Goal: Transaction & Acquisition: Obtain resource

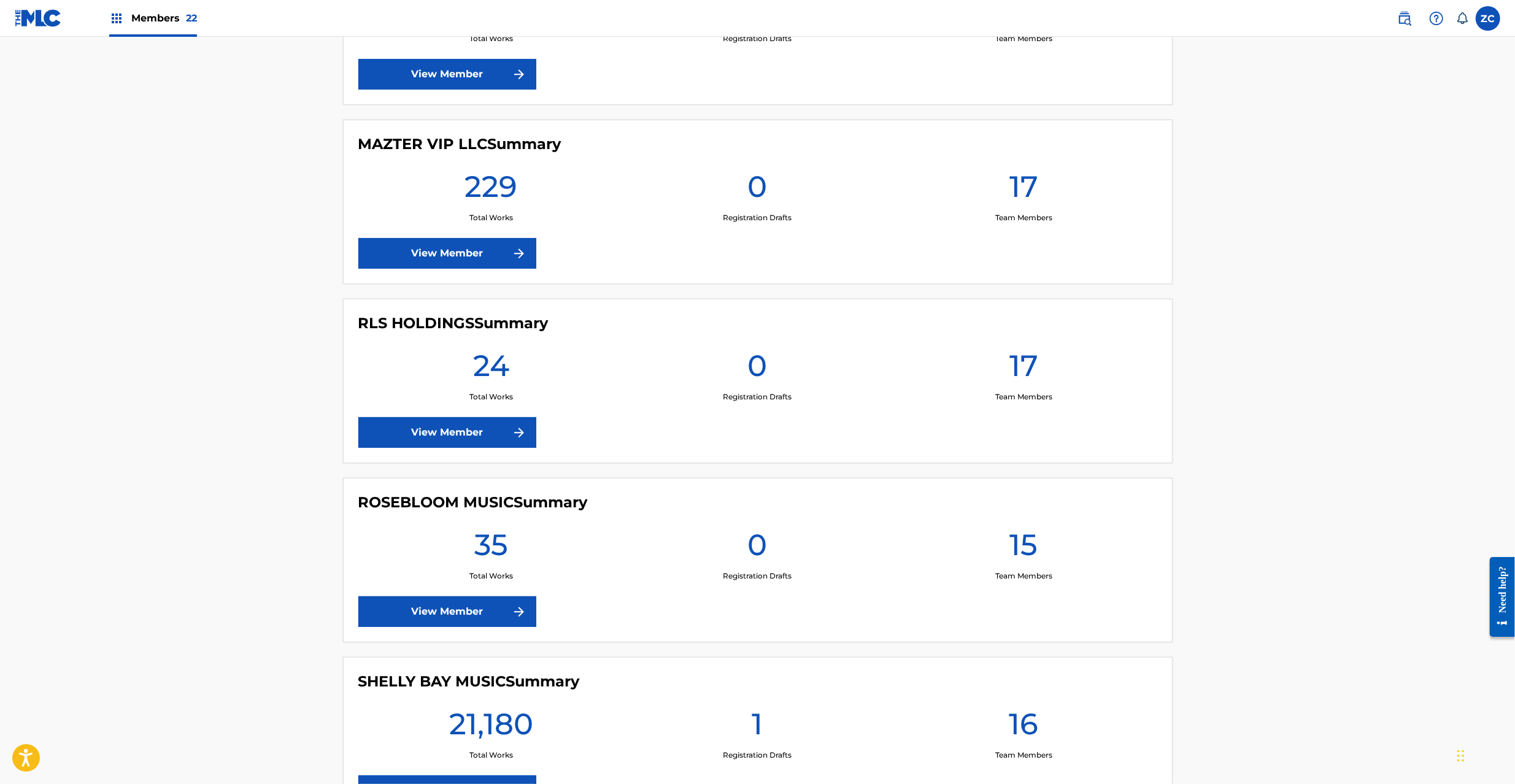
scroll to position [2943, 0]
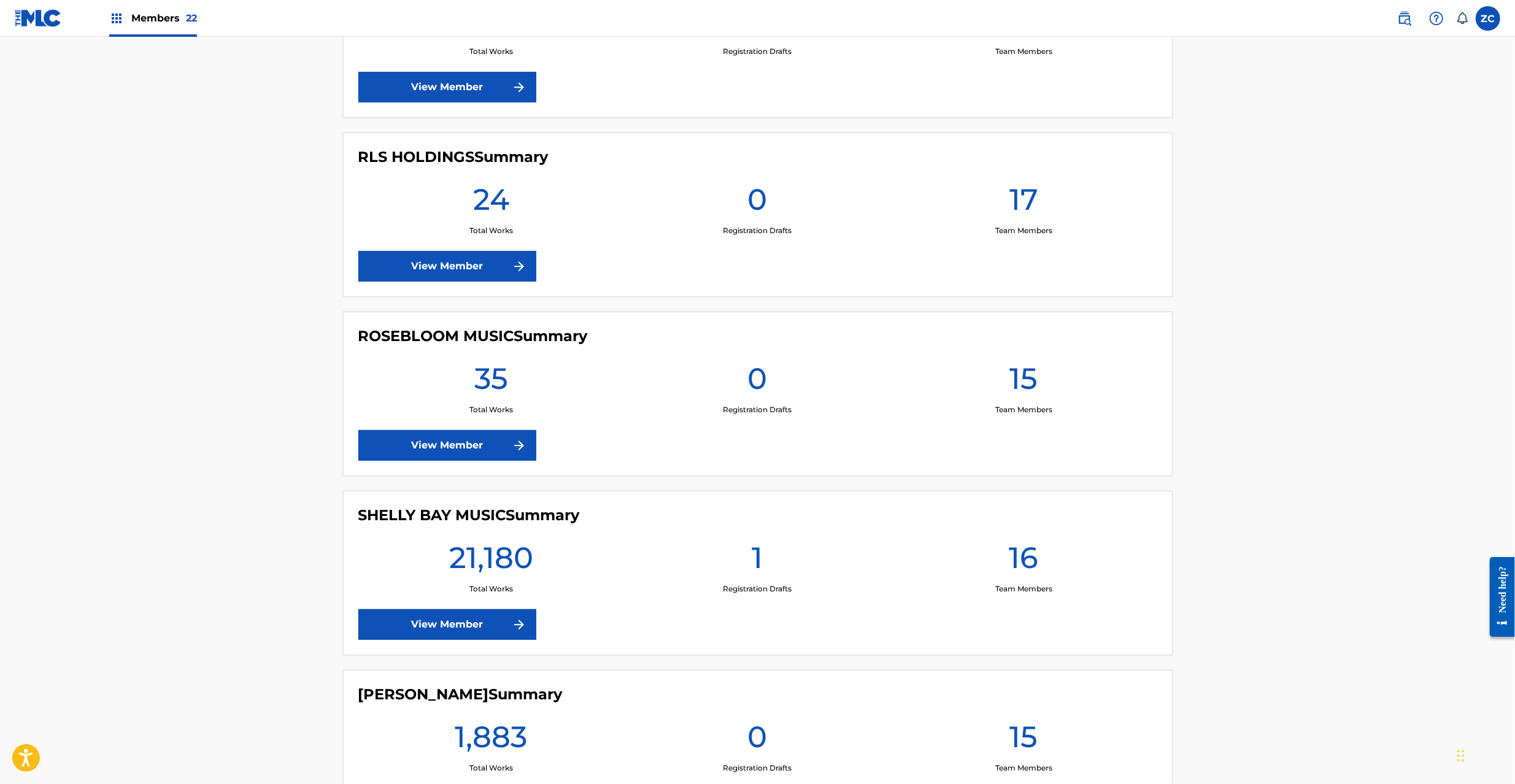
click at [432, 636] on link "View Member" at bounding box center [447, 624] width 178 height 31
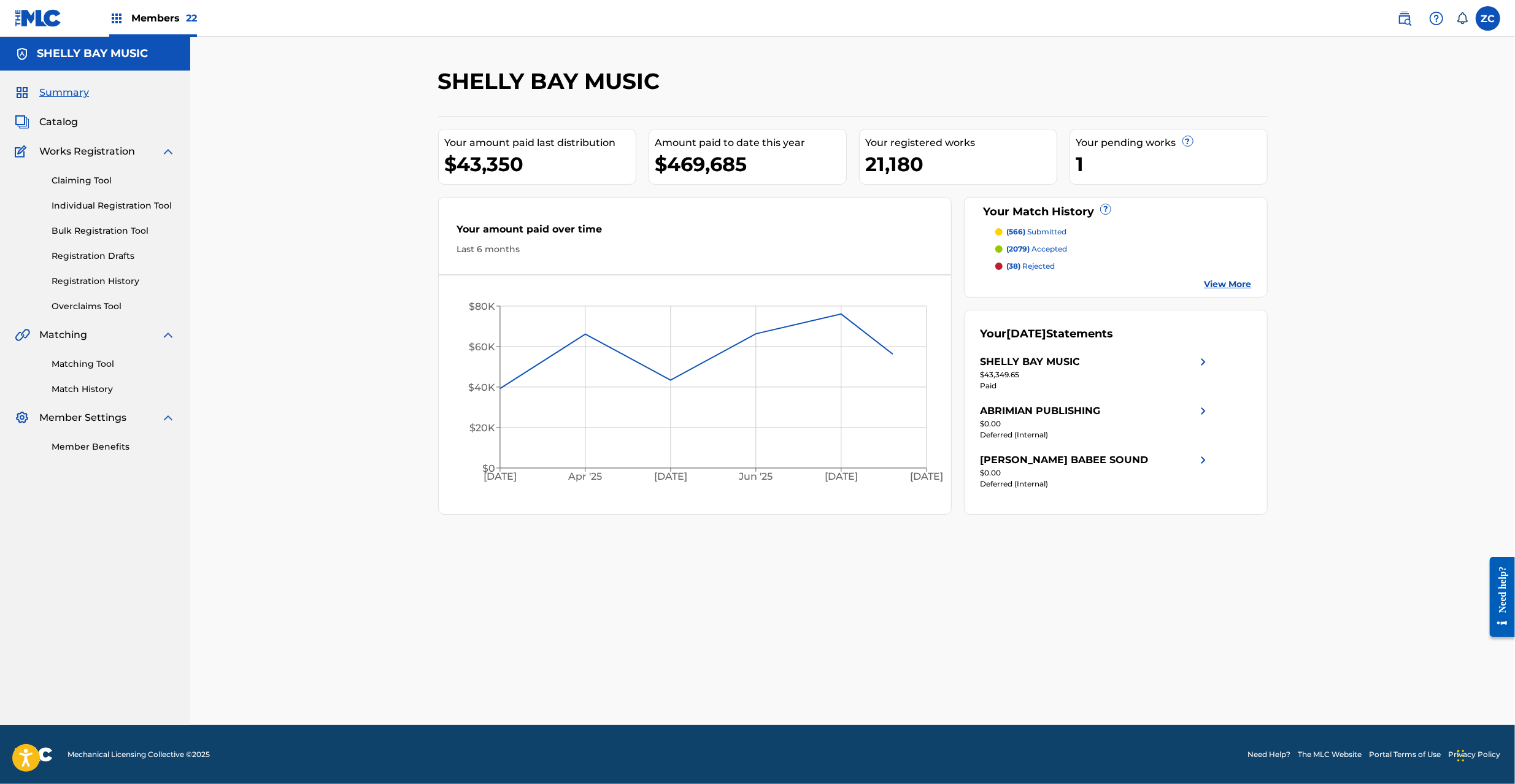
click at [63, 120] on span "Catalog" at bounding box center [58, 122] width 39 height 15
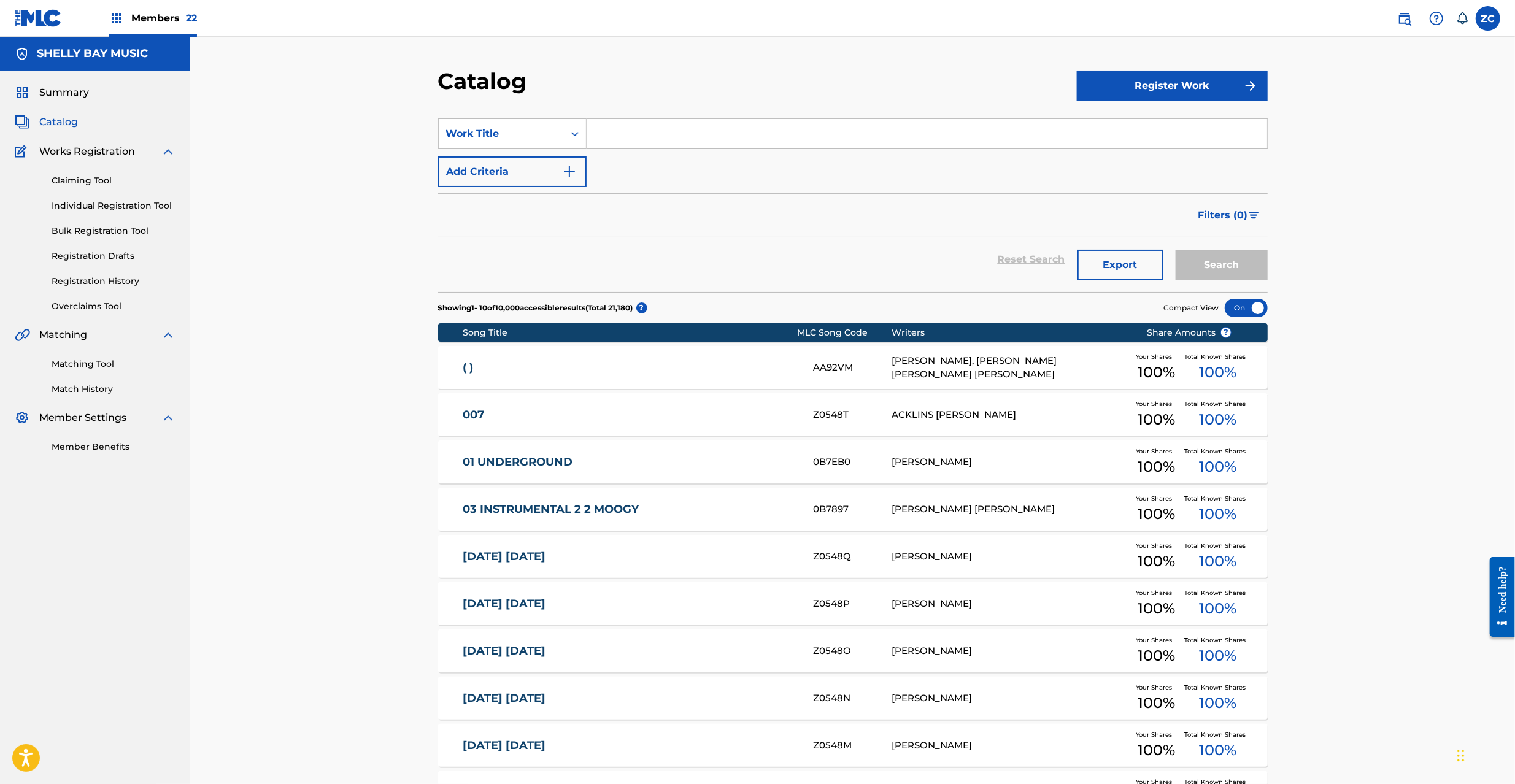
click at [650, 126] on input "Search Form" at bounding box center [926, 133] width 680 height 29
paste input "Dissatisfied Mind"
type input "Dissatisfied Mind"
click at [1243, 270] on button "Search" at bounding box center [1221, 264] width 92 height 31
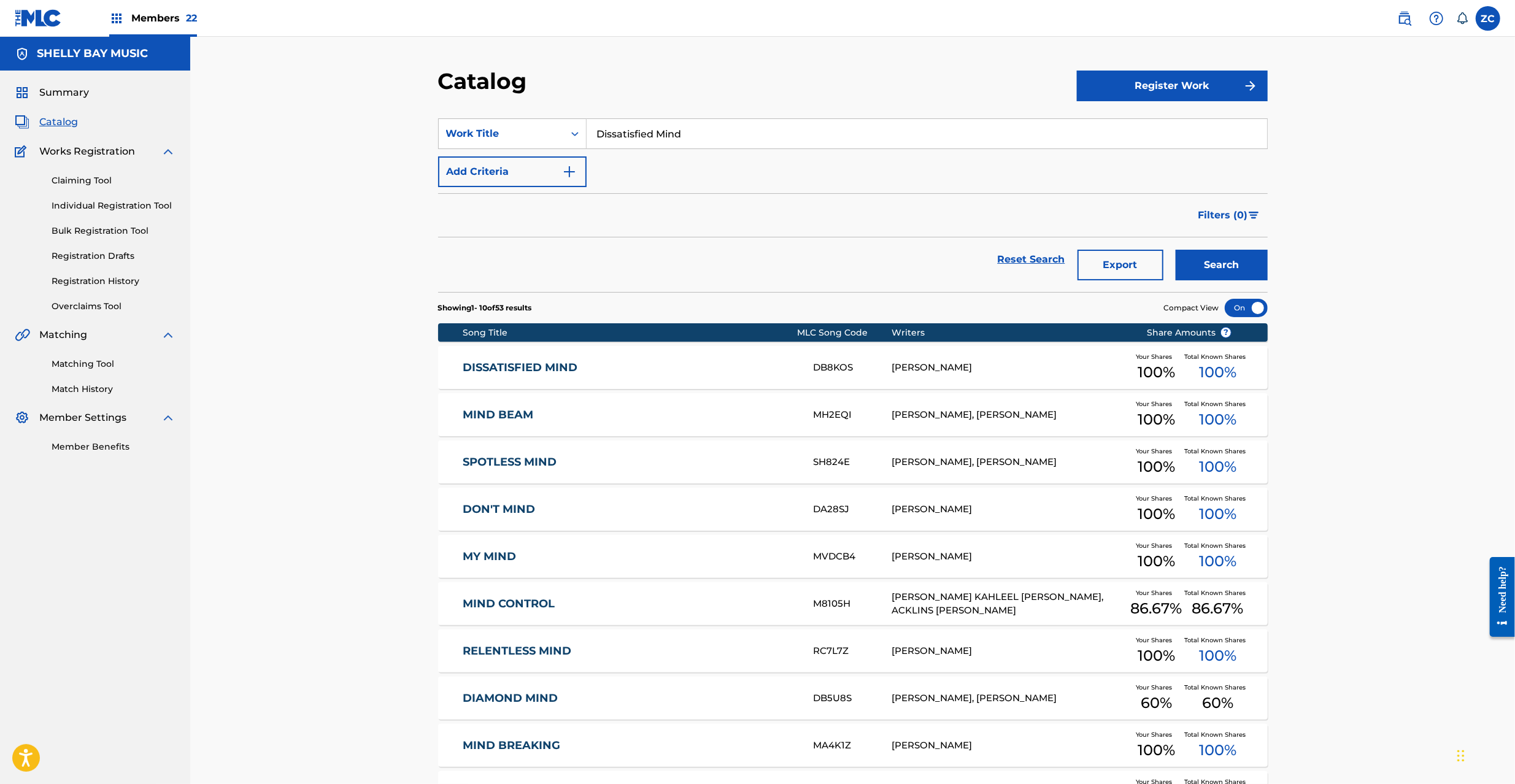
click at [655, 374] on link "DISSATISFIED MIND" at bounding box center [629, 368] width 333 height 14
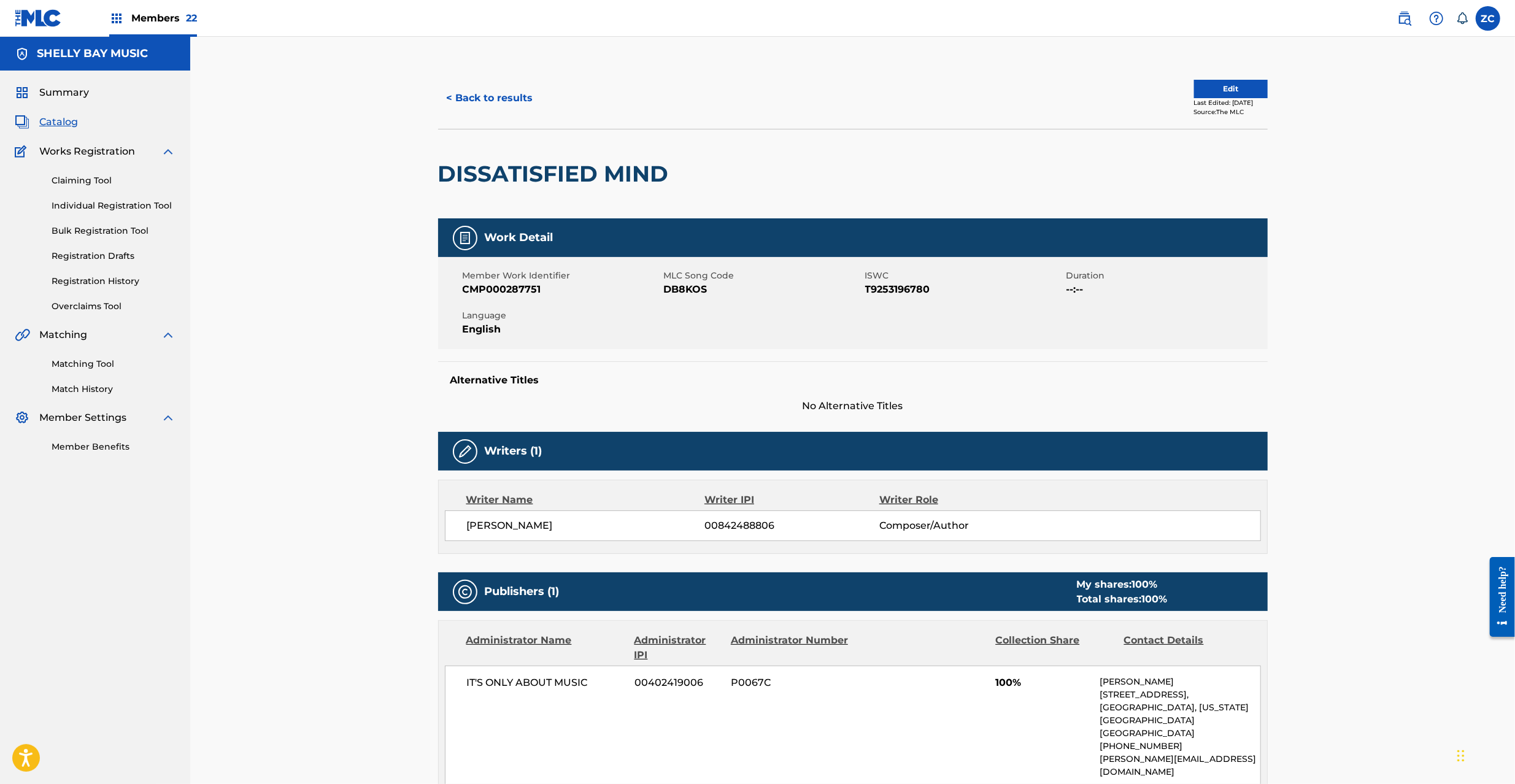
click at [681, 288] on span "DB8KOS" at bounding box center [763, 289] width 198 height 15
copy span "DB8KOS"
click at [513, 106] on button "< Back to results" at bounding box center [489, 98] width 103 height 31
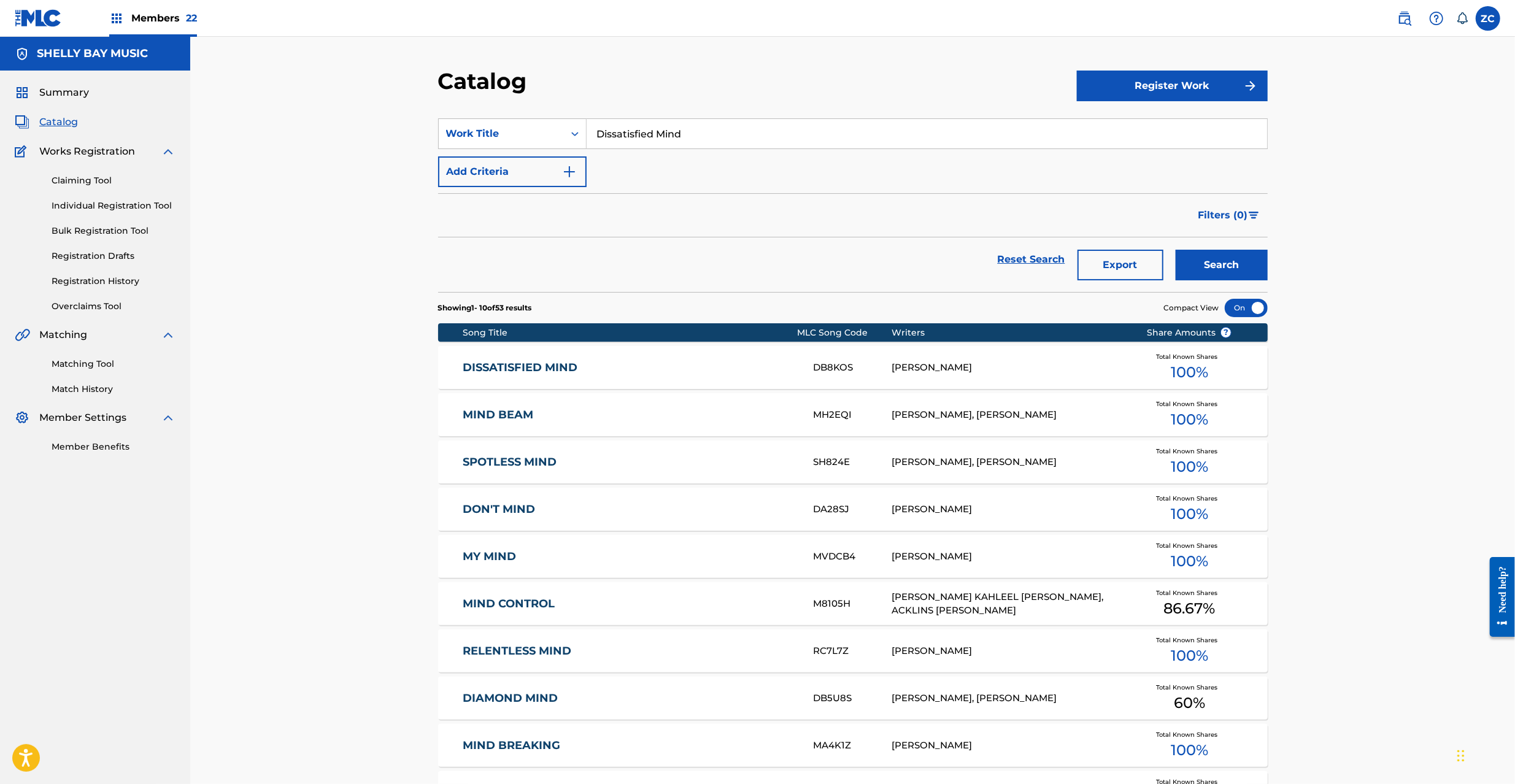
click at [800, 127] on input "Dissatisfied Mind" at bounding box center [926, 133] width 680 height 29
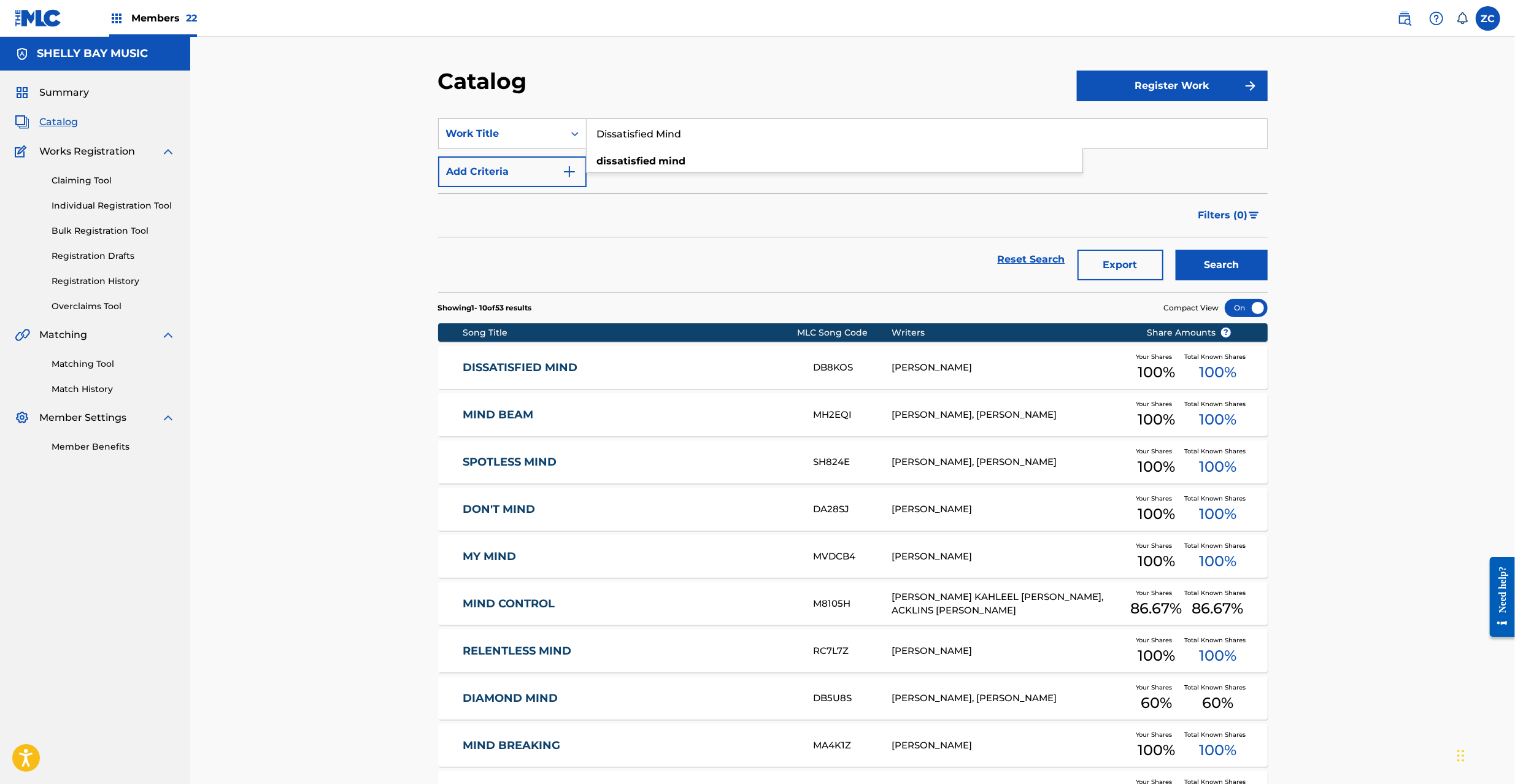
paste input "April W"
click at [1175, 249] on button "Search" at bounding box center [1221, 264] width 92 height 31
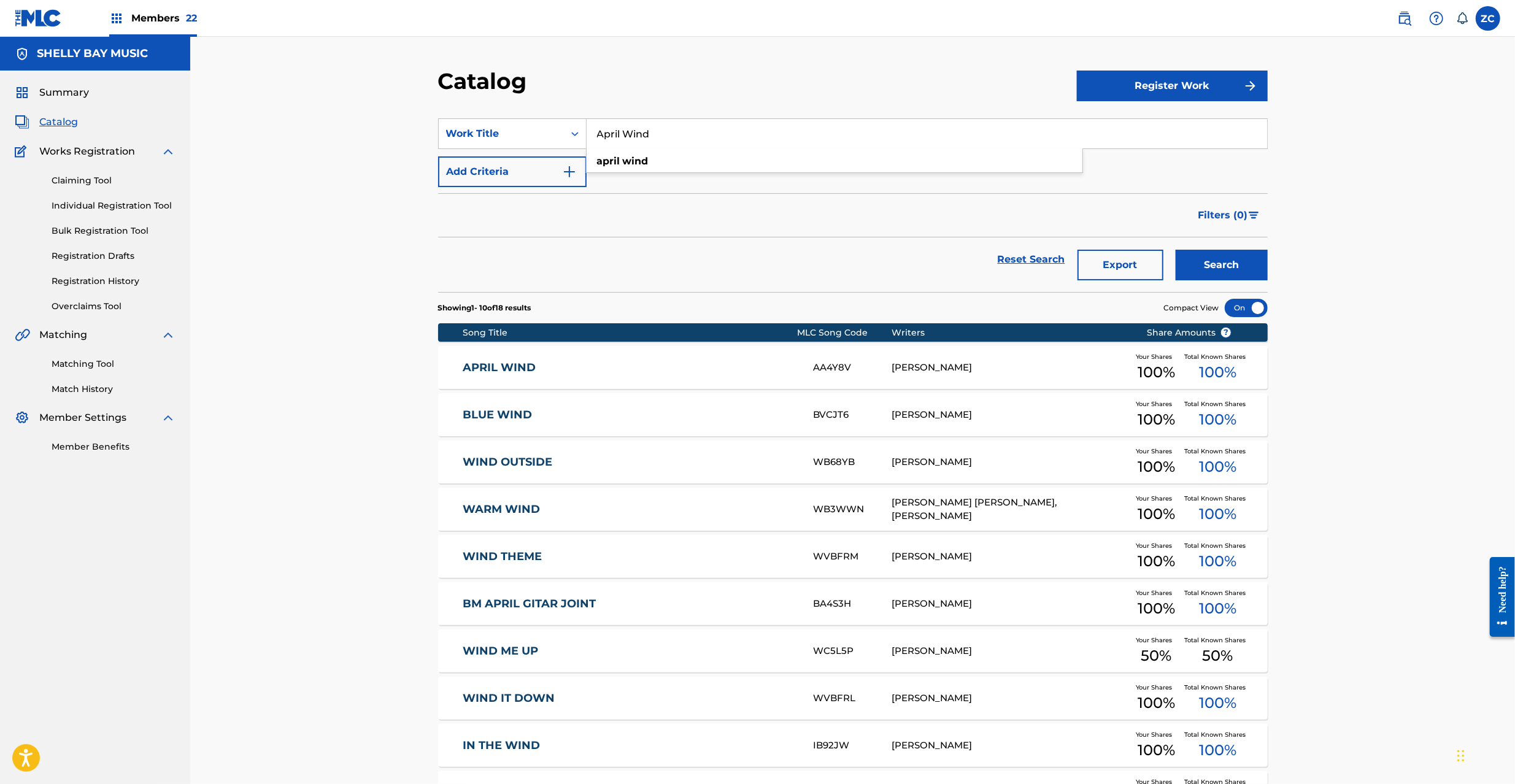
click at [734, 136] on input "April Wind" at bounding box center [926, 133] width 680 height 29
paste input "Deep Blue Sea"
click at [1175, 249] on button "Search" at bounding box center [1221, 264] width 92 height 31
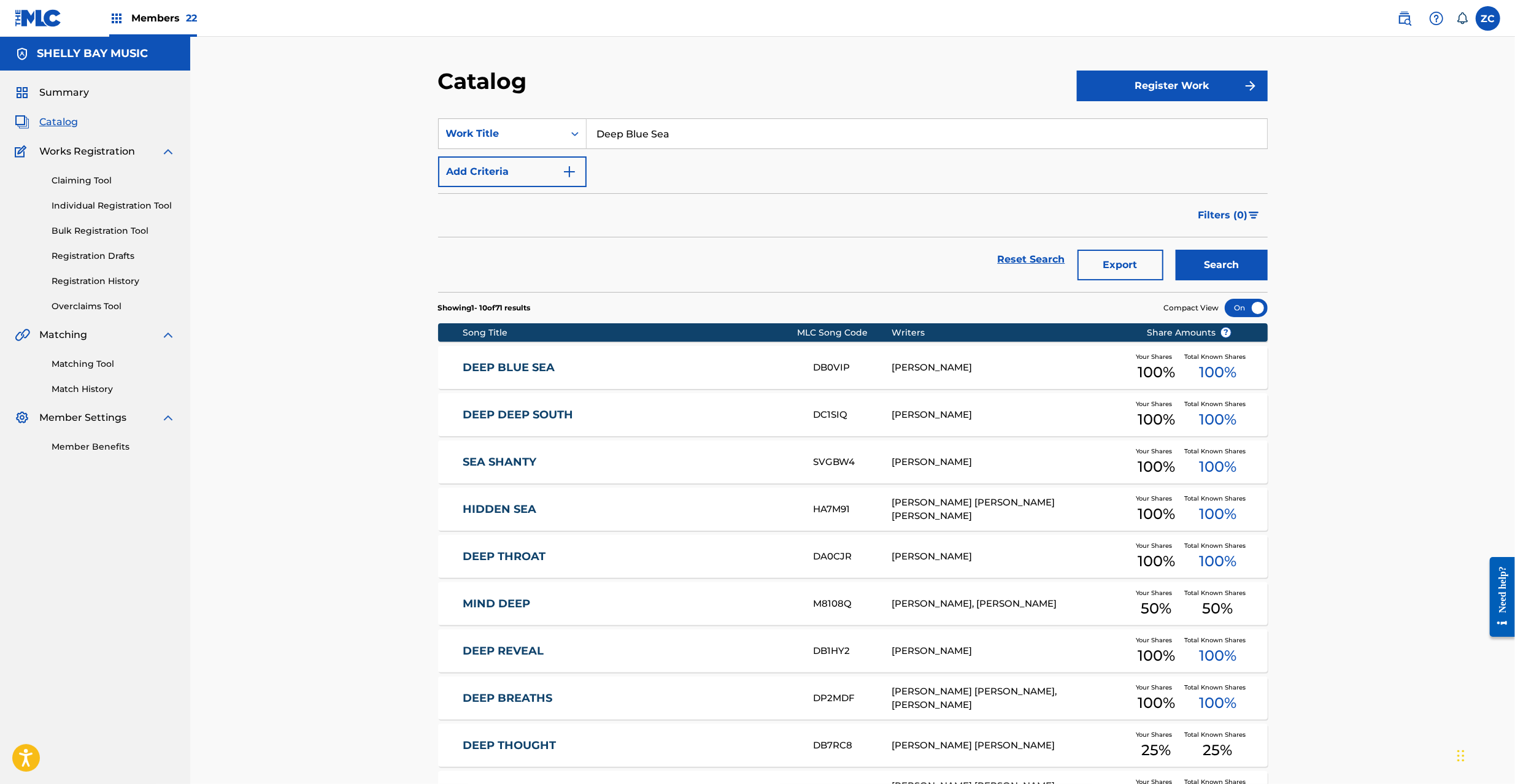
click at [754, 131] on input "Deep Blue Sea" at bounding box center [926, 133] width 680 height 29
paste input "Gb"
type input "Gb"
click at [1243, 265] on button "Search" at bounding box center [1221, 264] width 92 height 31
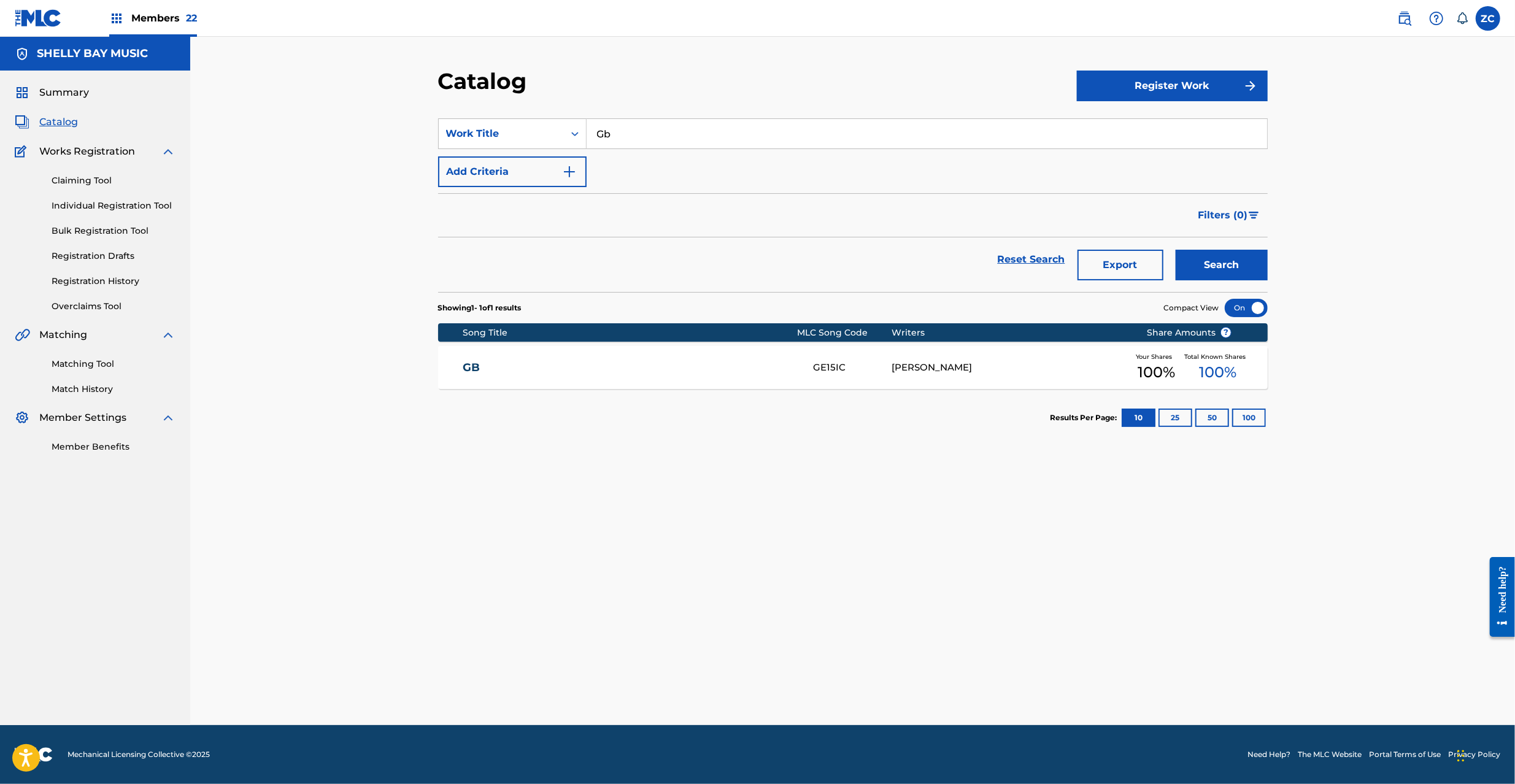
click at [611, 376] on div "GB GE15IC [PERSON_NAME] Your Shares 100 % Total Known Shares 100 %" at bounding box center [853, 367] width 830 height 43
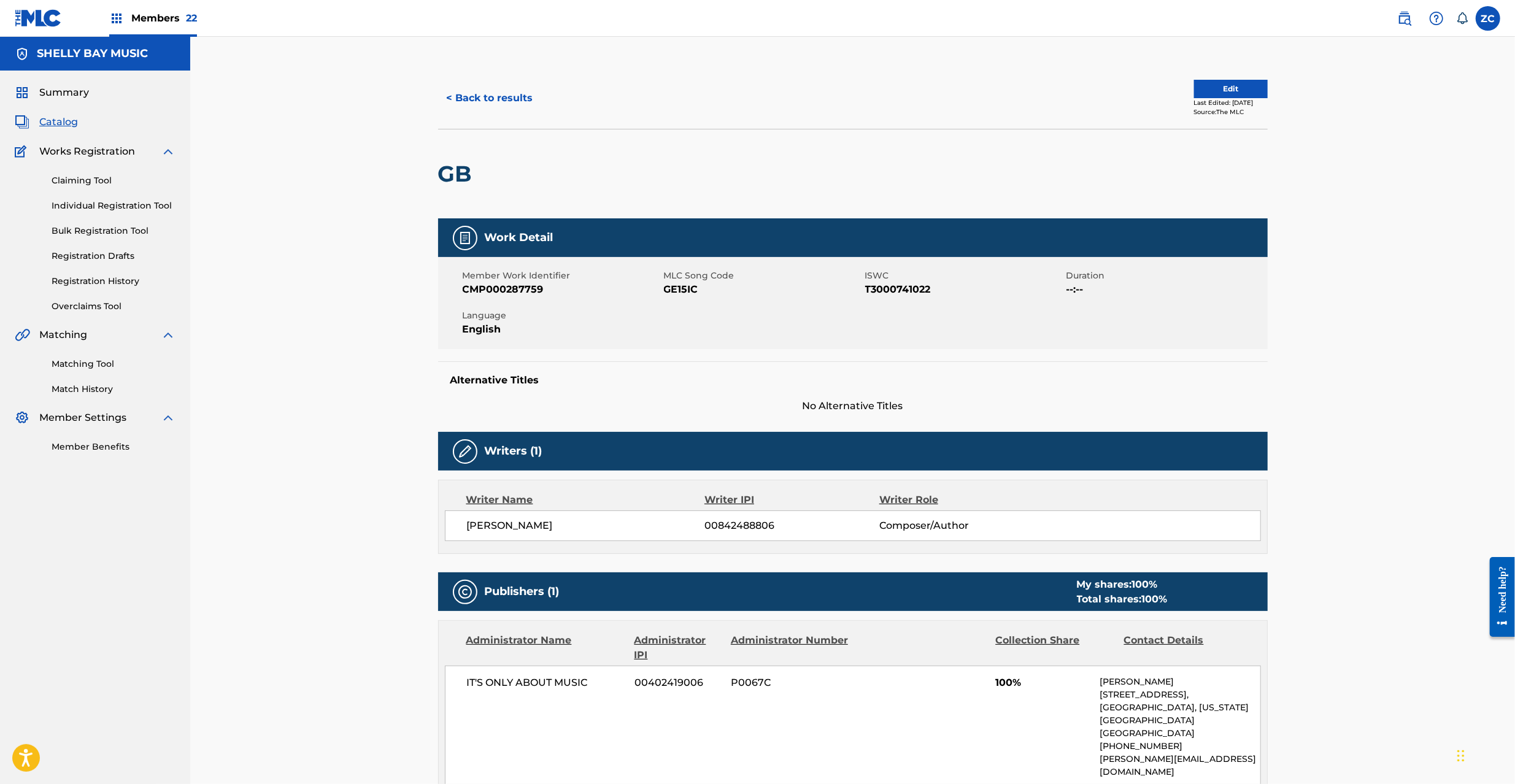
click at [672, 285] on span "GE15IC" at bounding box center [763, 289] width 198 height 15
copy span "GE15IC"
click at [490, 88] on button "< Back to results" at bounding box center [489, 98] width 103 height 31
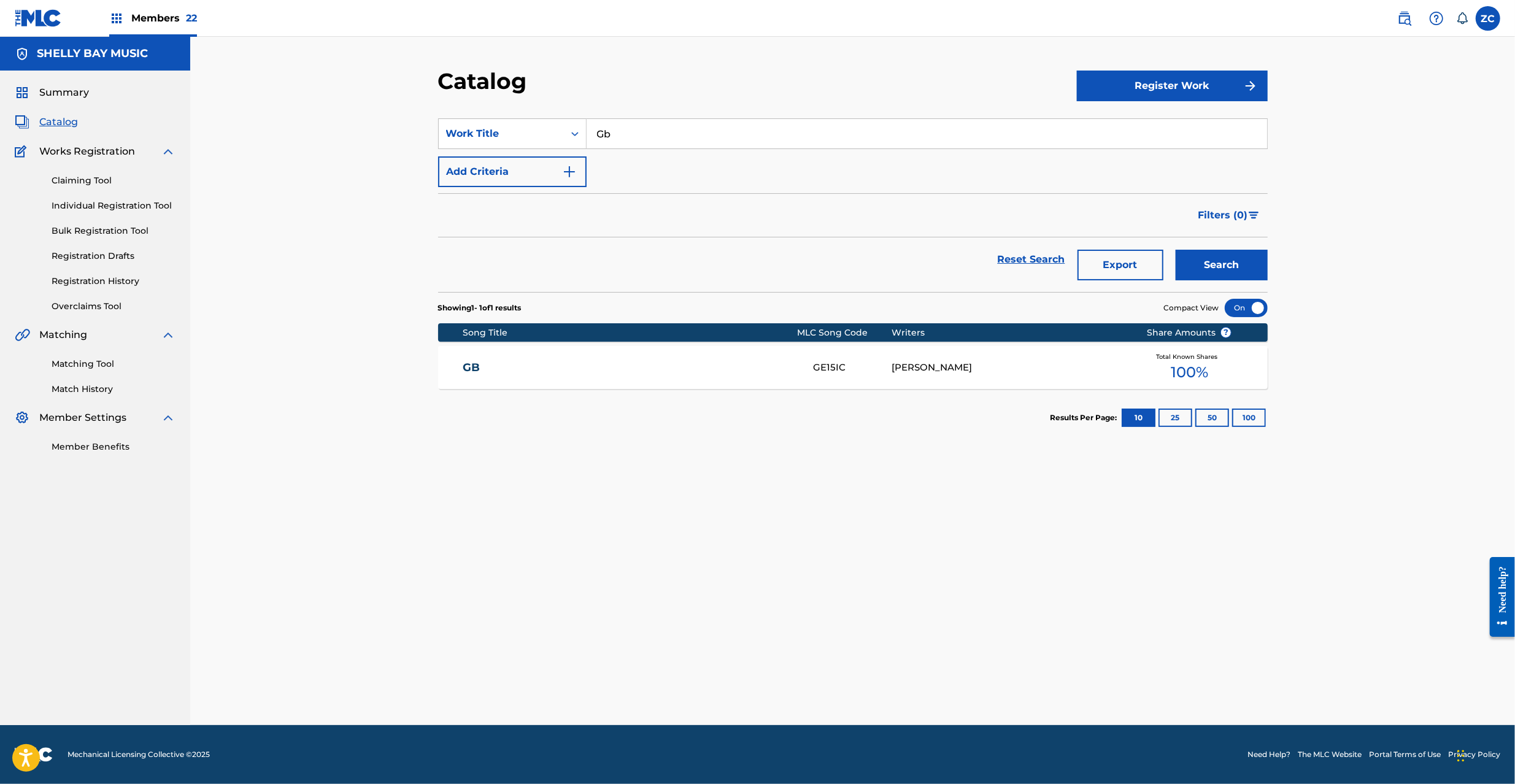
click at [742, 131] on input "Gb" at bounding box center [926, 133] width 680 height 29
paste input "uilty"
click at [1240, 259] on button "Search" at bounding box center [1221, 264] width 92 height 31
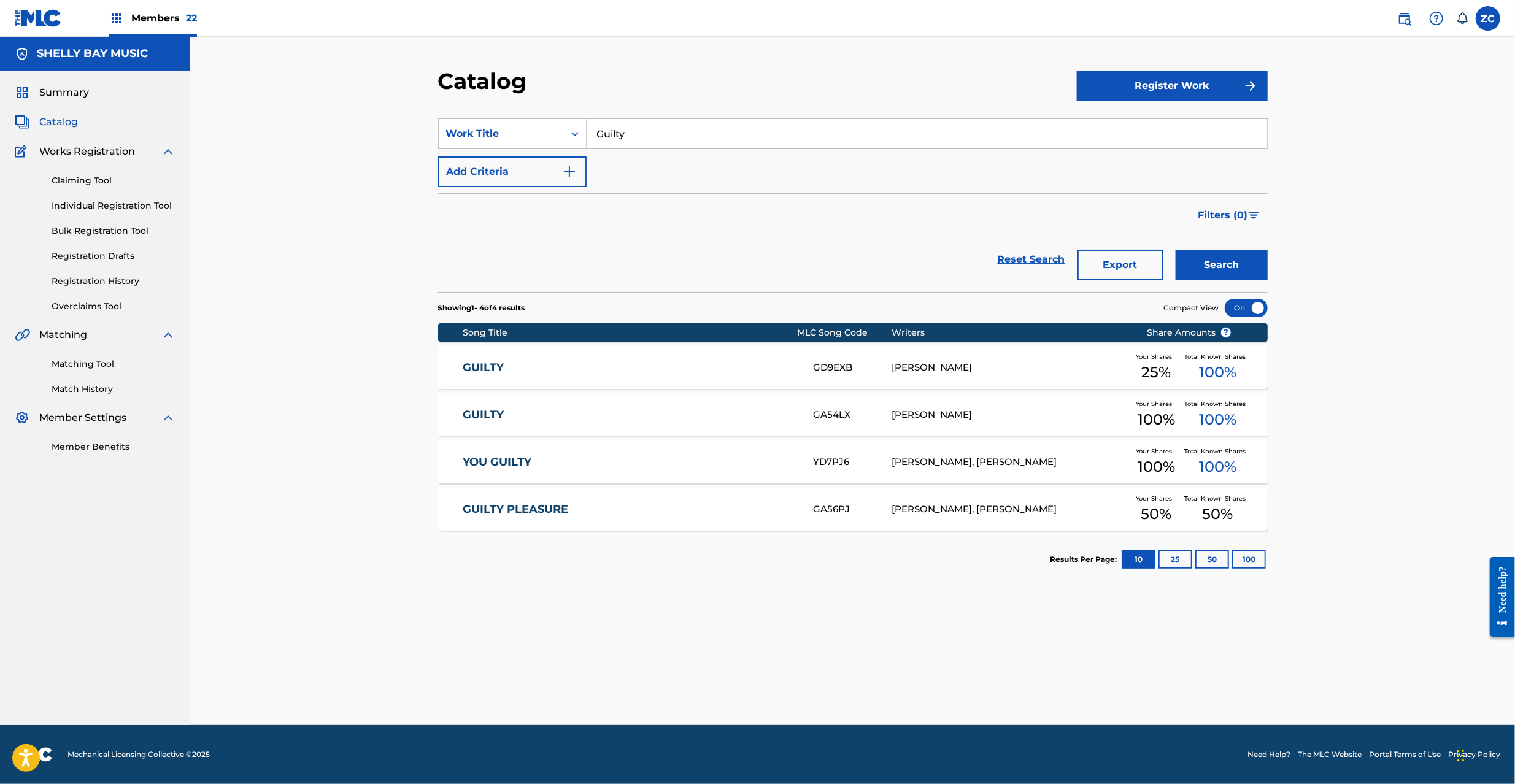
click at [663, 133] on input "Guilty" at bounding box center [926, 133] width 680 height 29
paste input "I Dare You"
click at [1205, 275] on button "Search" at bounding box center [1221, 264] width 92 height 31
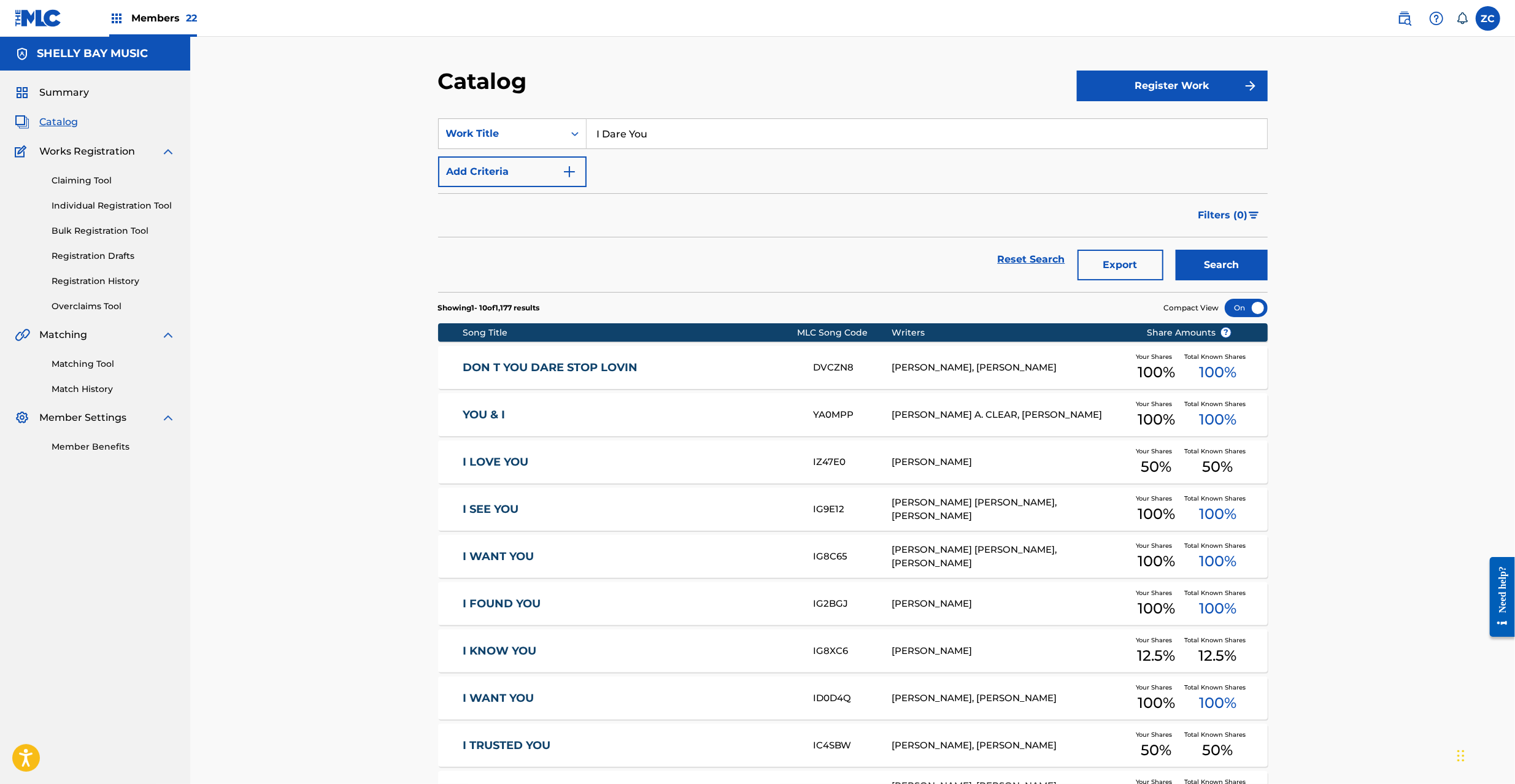
click at [1208, 263] on button "Search" at bounding box center [1221, 264] width 92 height 31
drag, startPoint x: 648, startPoint y: 133, endPoint x: 813, endPoint y: 168, distance: 168.7
click at [648, 133] on input "I Dare You" at bounding box center [926, 133] width 680 height 29
paste input "Relentless Mind"
type input "Relentless Mind"
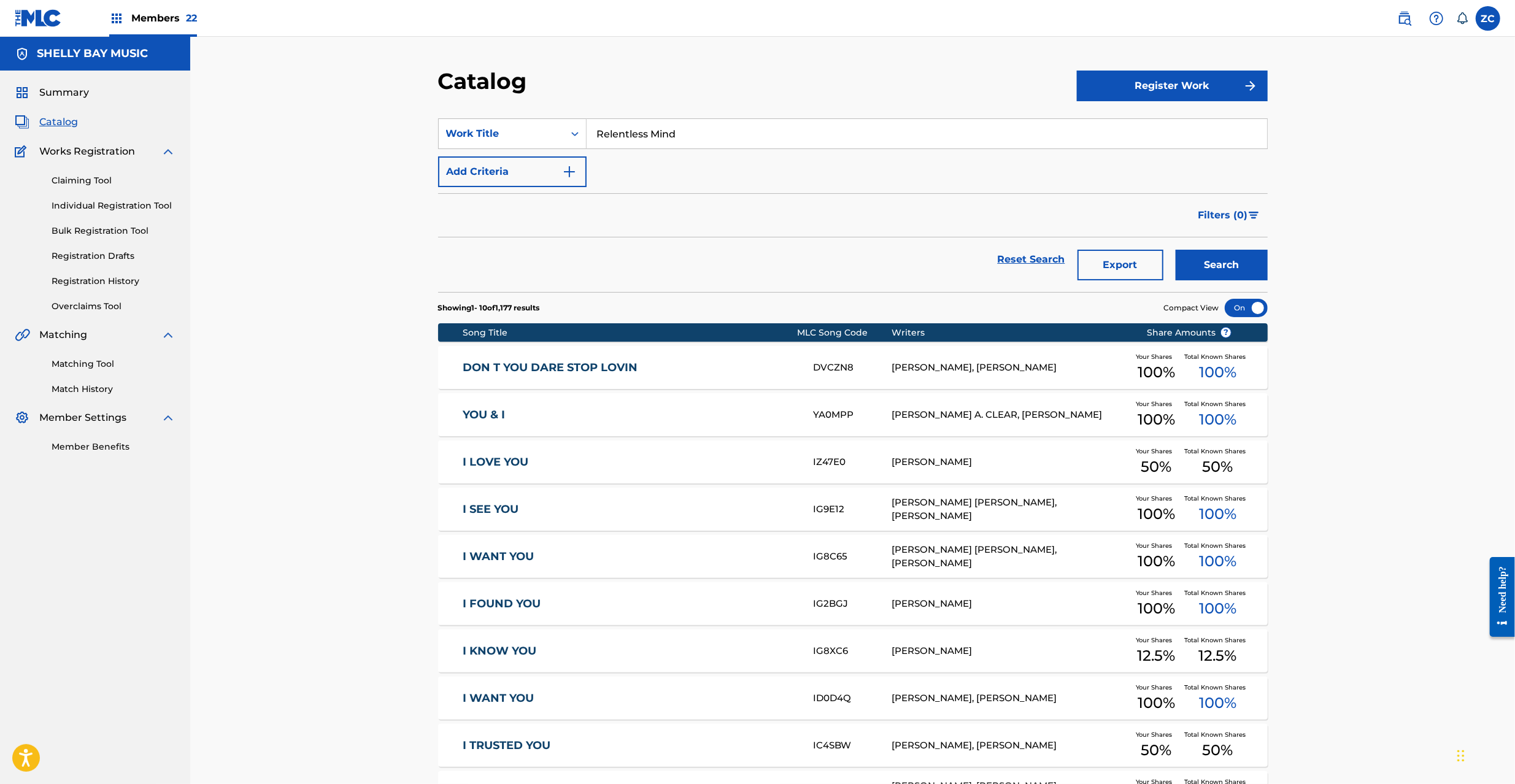
click at [1226, 268] on button "Search" at bounding box center [1221, 264] width 92 height 31
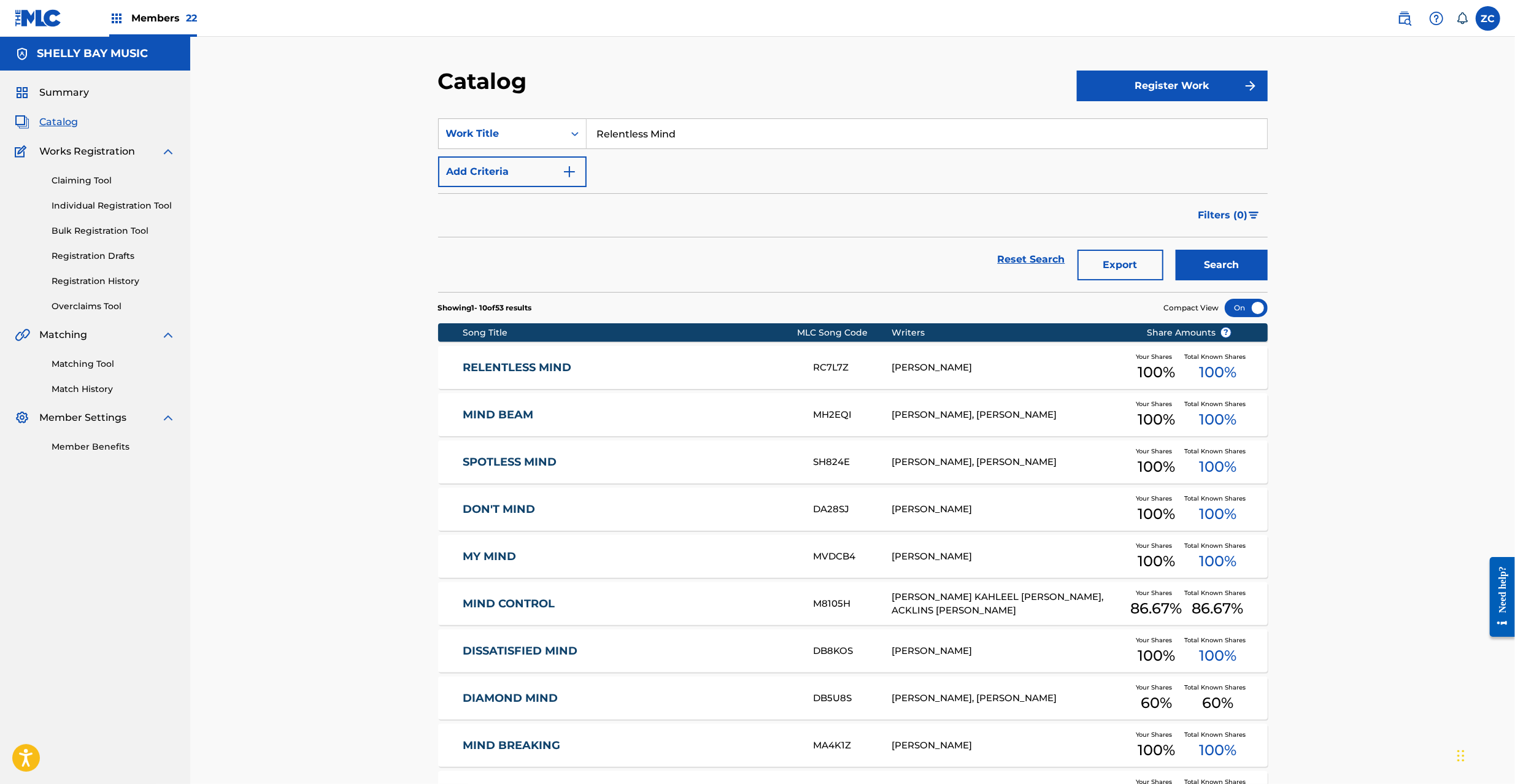
click at [735, 371] on link "RELENTLESS MIND" at bounding box center [629, 368] width 333 height 14
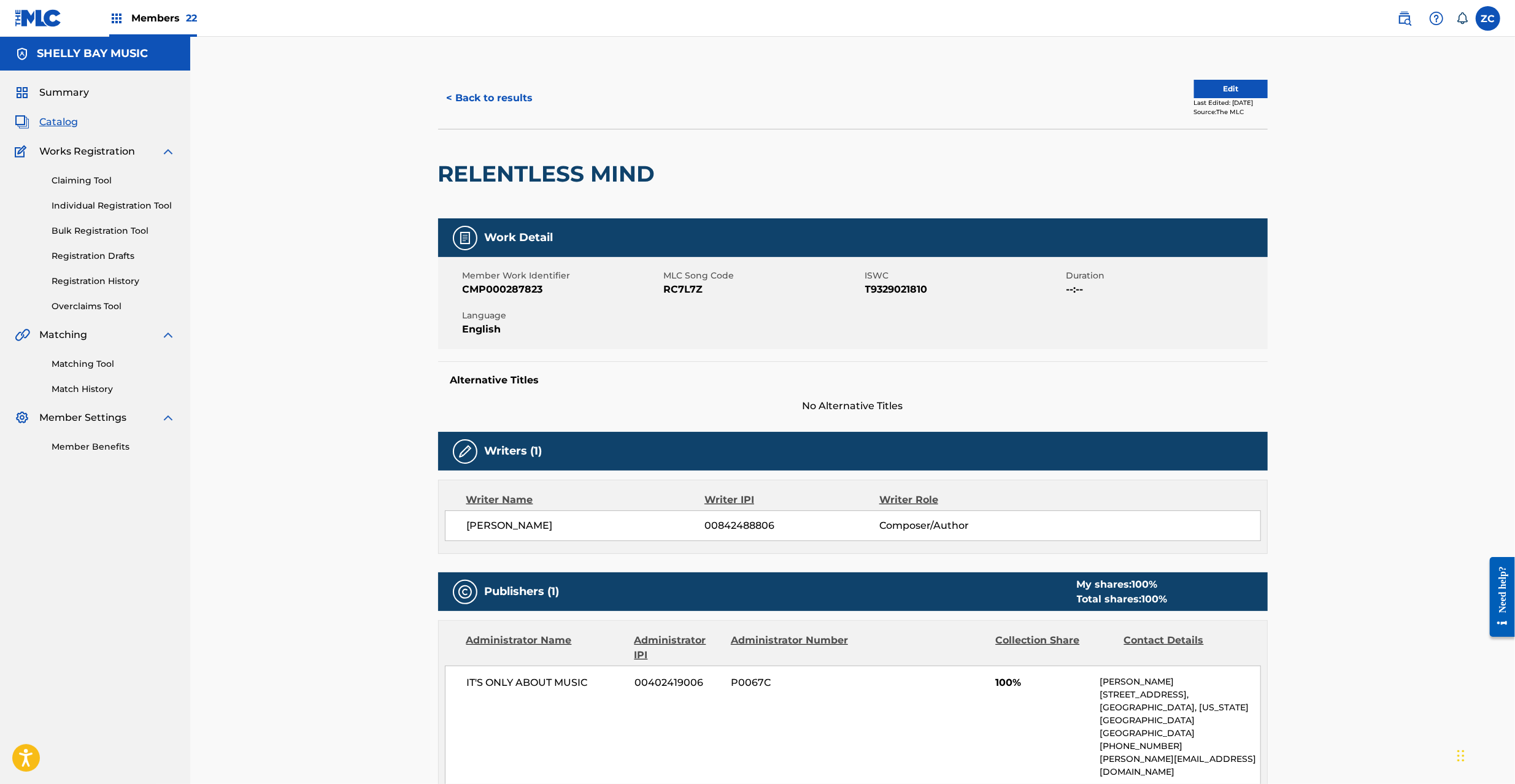
click at [675, 285] on span "RC7L7Z" at bounding box center [763, 289] width 198 height 15
copy span "RC7L7Z"
click at [506, 91] on button "< Back to results" at bounding box center [489, 98] width 103 height 31
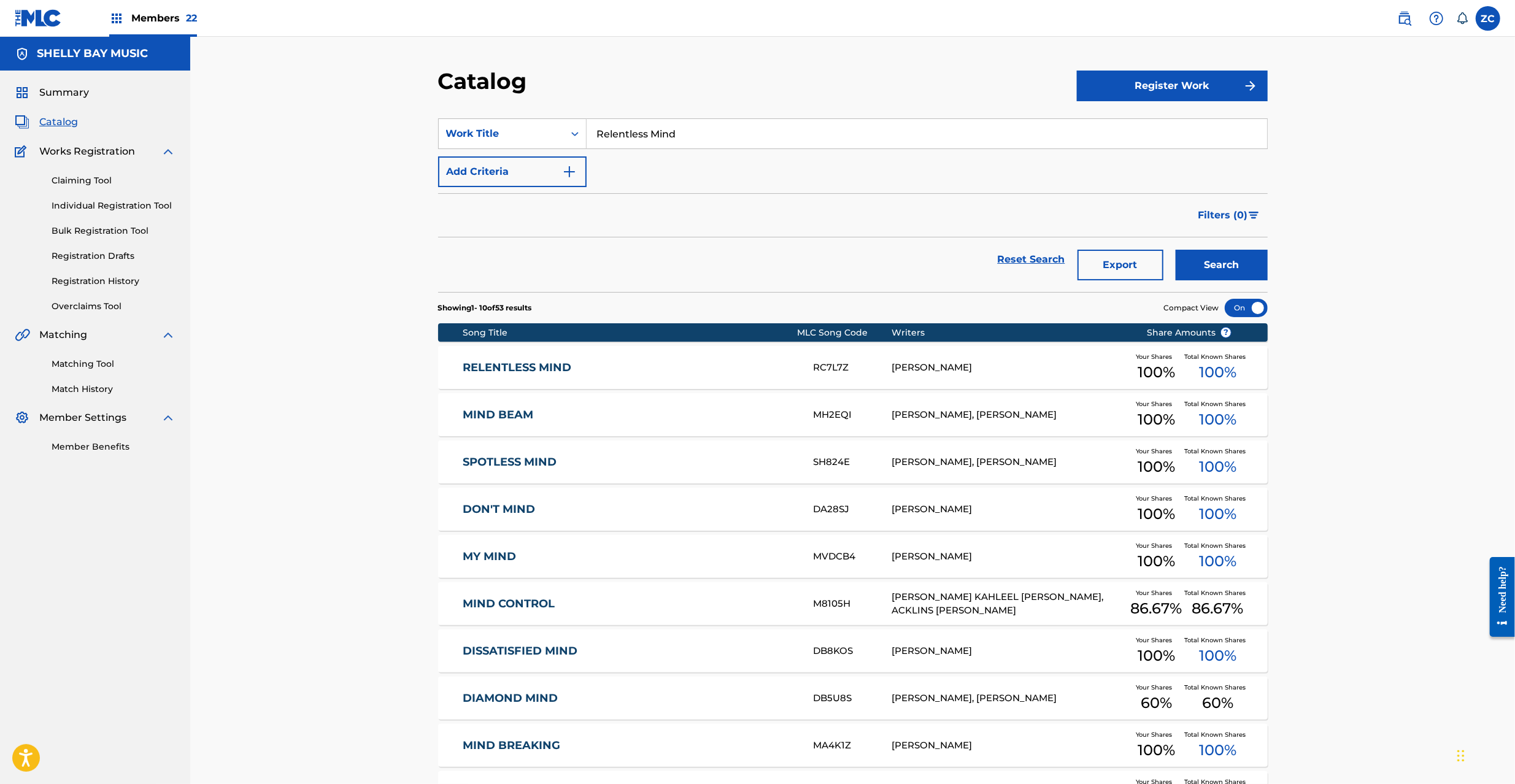
click at [693, 136] on input "Relentless Mind" at bounding box center [926, 133] width 680 height 29
paste input "vived"
type input "Revived Mind"
click at [1220, 261] on button "Search" at bounding box center [1221, 264] width 92 height 31
click at [704, 369] on link "REVIVED MIND" at bounding box center [629, 368] width 333 height 14
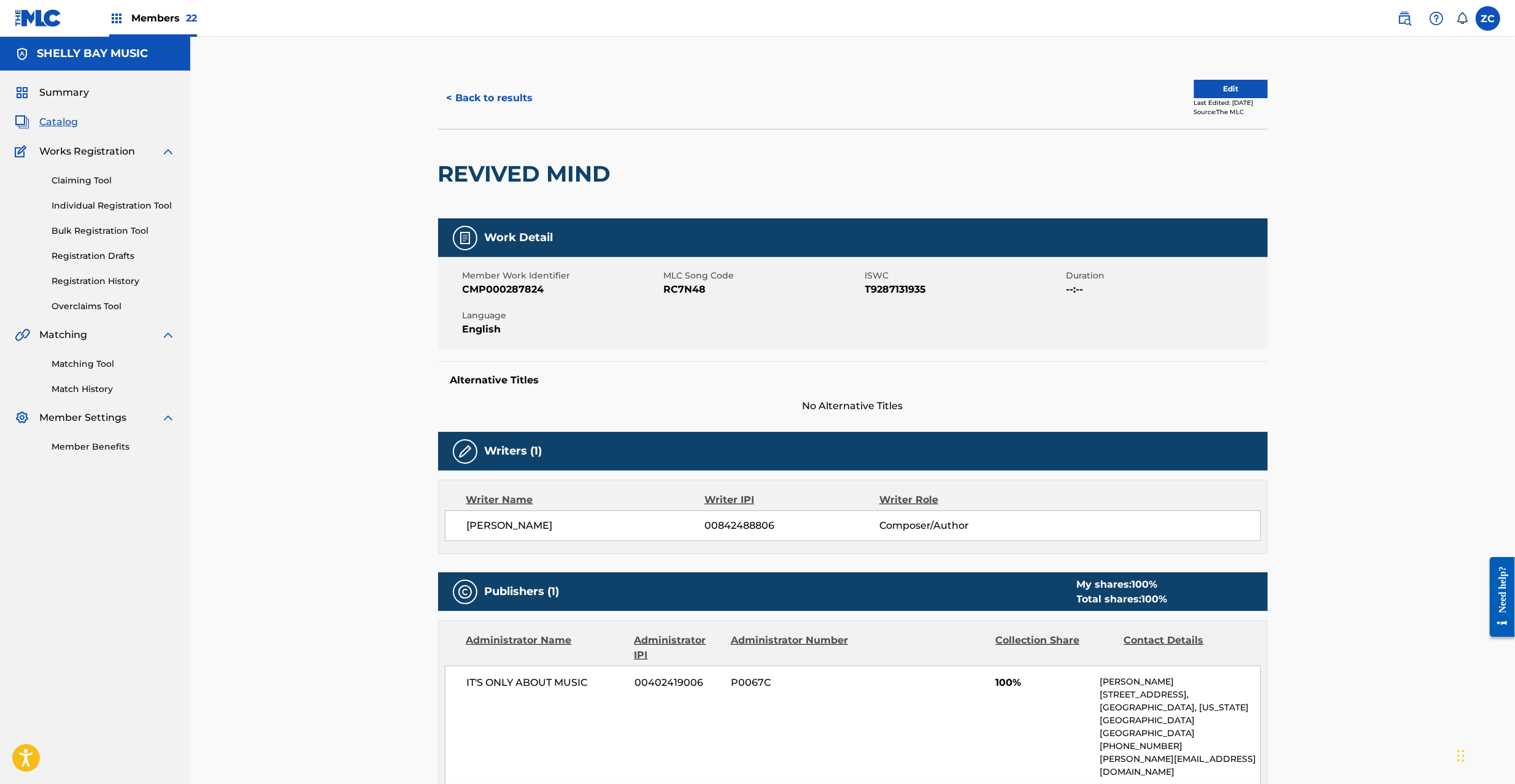
click at [682, 292] on span "RC7N48" at bounding box center [763, 289] width 198 height 15
copy span "RC7N48"
click at [516, 94] on button "< Back to results" at bounding box center [489, 98] width 103 height 31
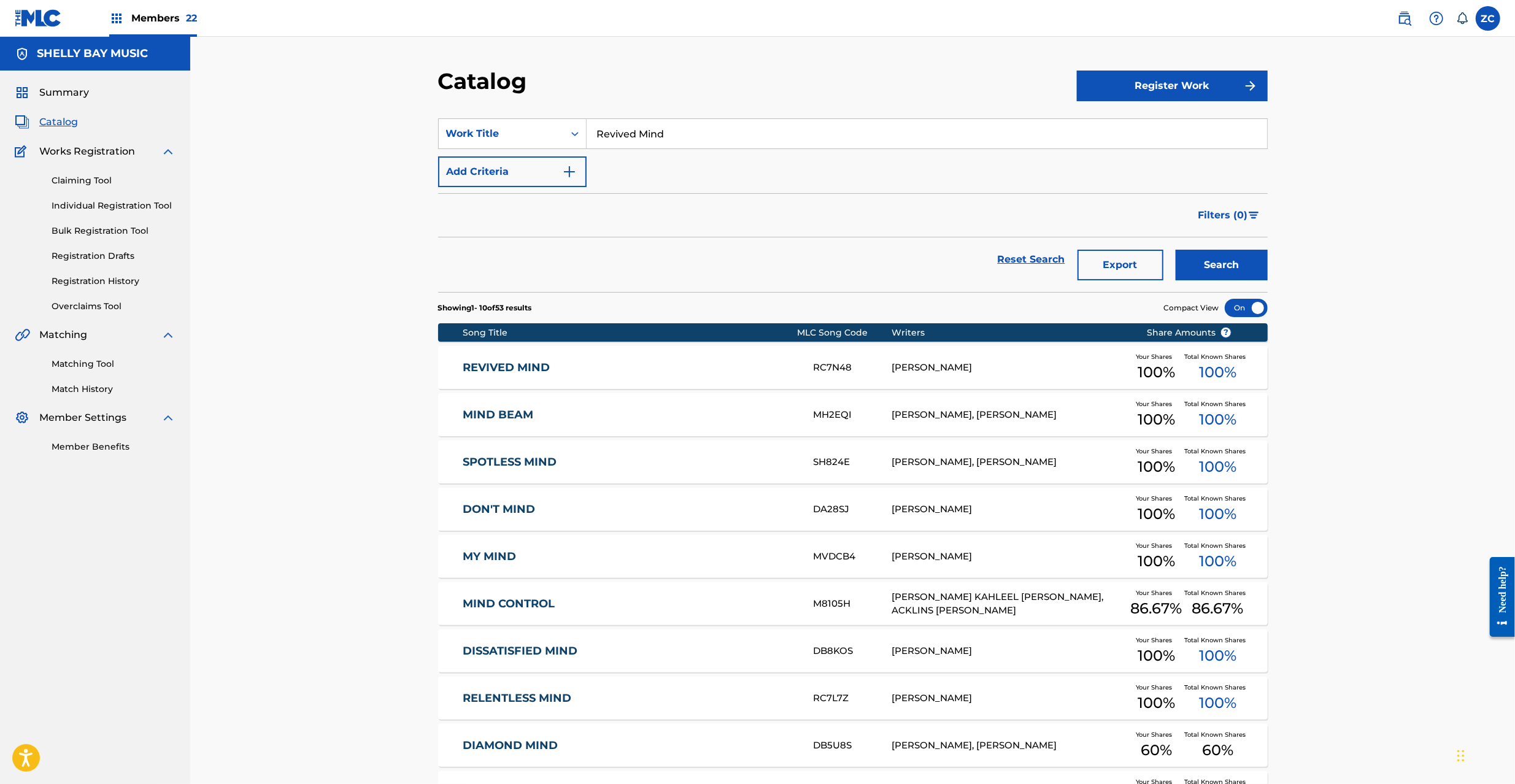
click at [677, 130] on input "Revived Mind" at bounding box center [926, 133] width 680 height 29
paste input "Sewol Ho"
type input "Sewol Ho"
drag, startPoint x: 1240, startPoint y: 278, endPoint x: 1229, endPoint y: 268, distance: 14.9
click at [1240, 278] on button "Search" at bounding box center [1221, 264] width 92 height 31
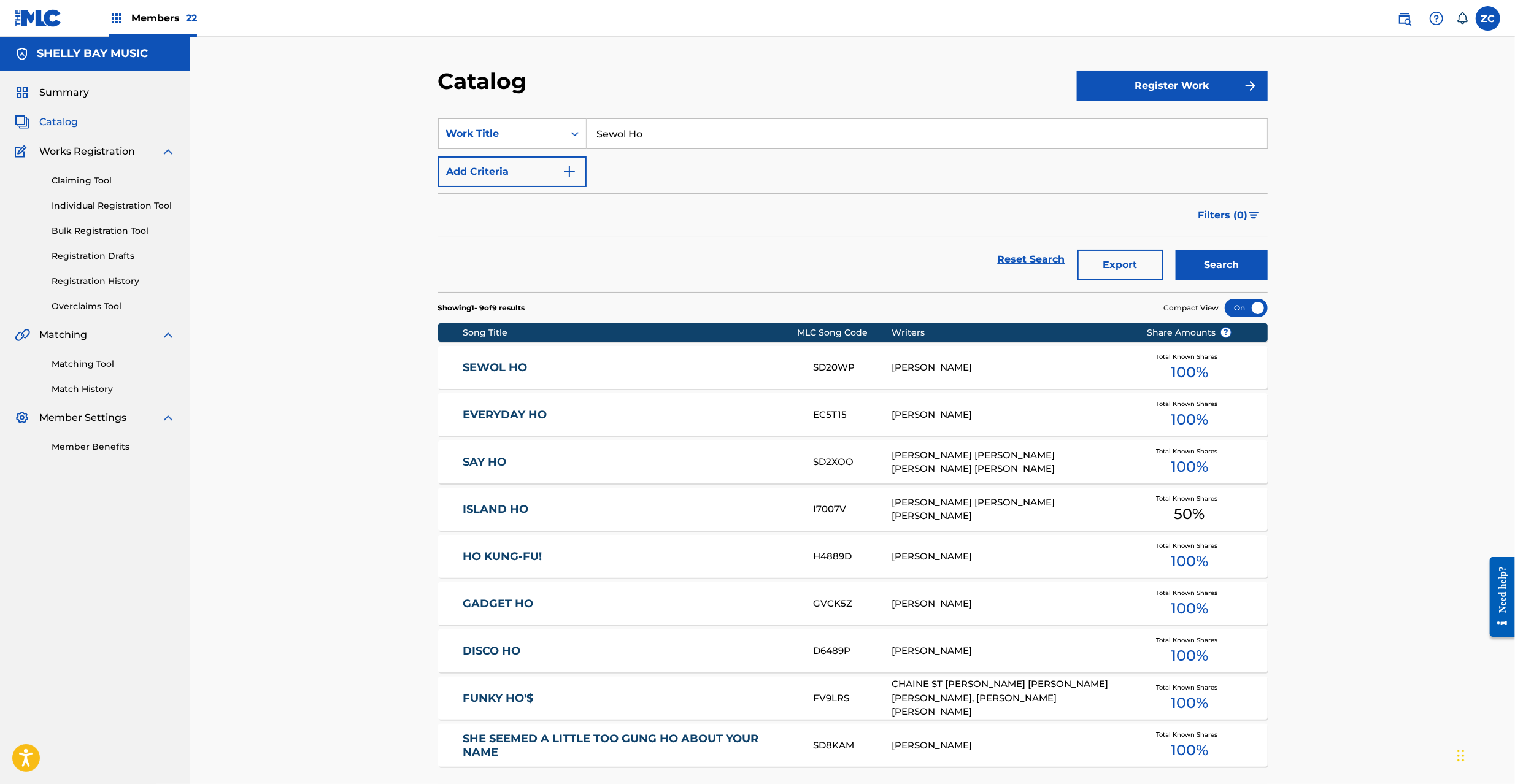
click at [715, 370] on link "SEWOL HO" at bounding box center [629, 368] width 333 height 14
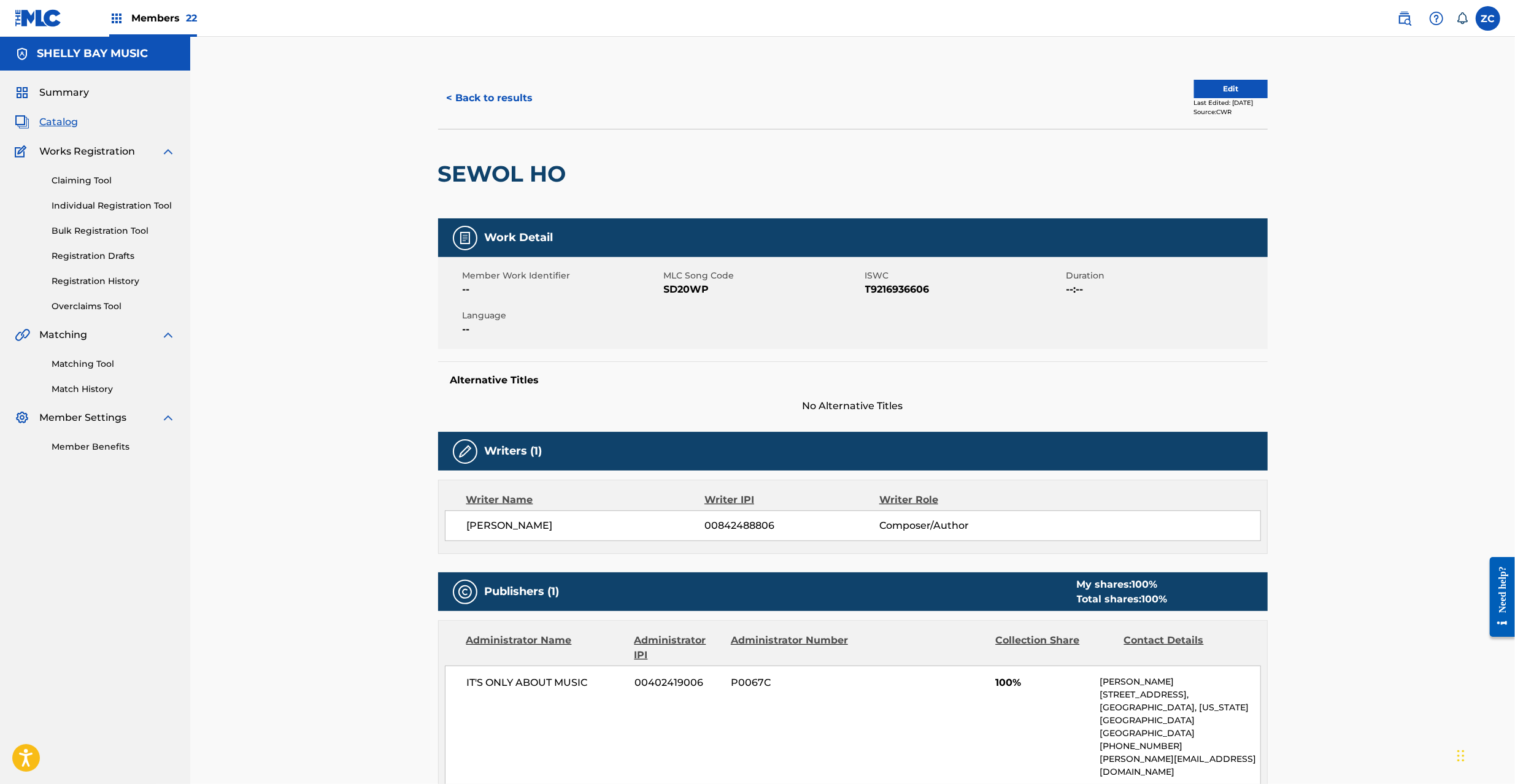
click at [684, 289] on span "SD20WP" at bounding box center [763, 289] width 198 height 15
copy span "SD20WP"
click at [489, 105] on button "< Back to results" at bounding box center [489, 98] width 103 height 31
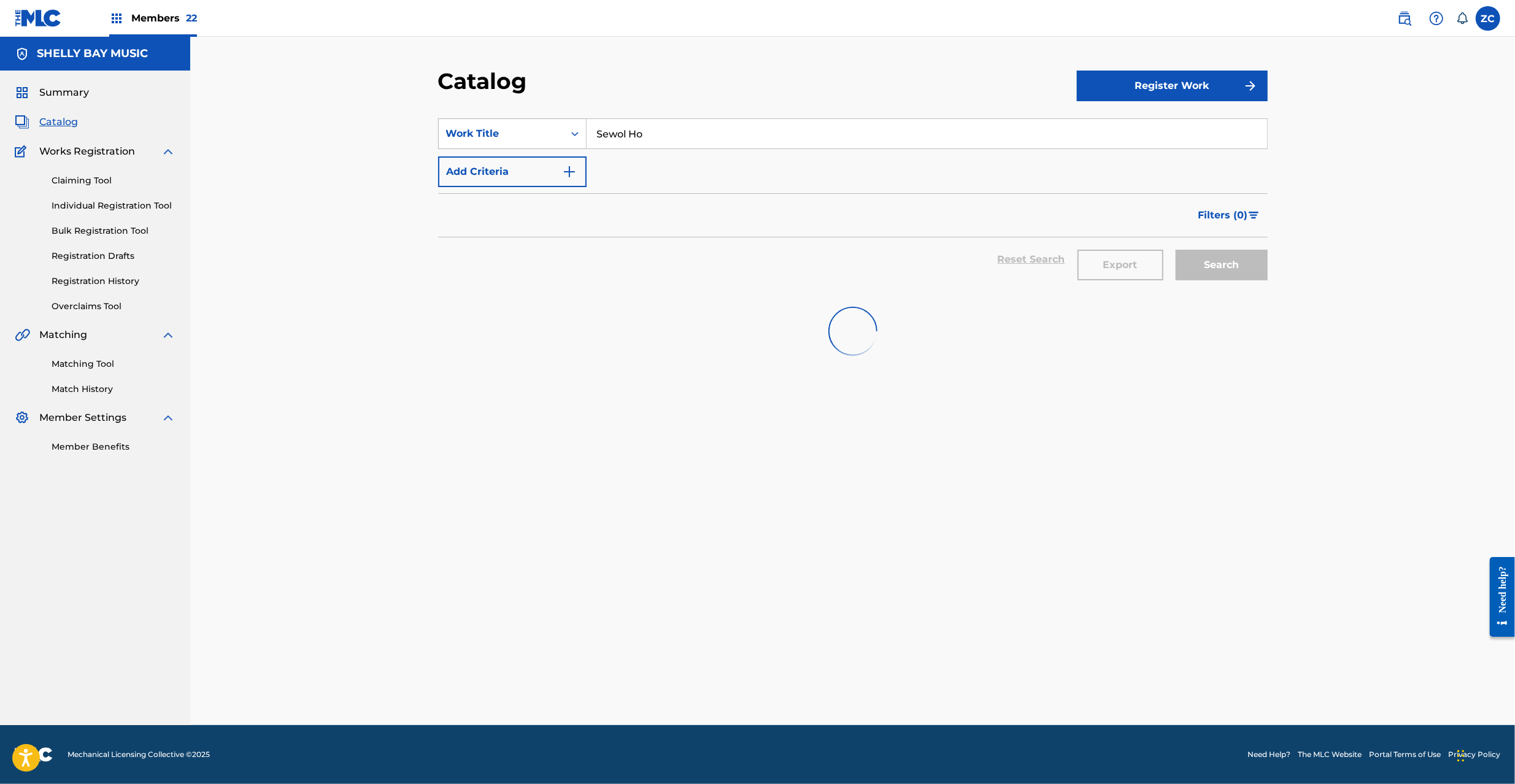
drag, startPoint x: 715, startPoint y: 135, endPoint x: 555, endPoint y: 136, distance: 160.0
click at [555, 136] on div "SearchWithCriteria1ee26c69-dd99-468f-8b7b-0a0cbc00da1e Work Title Sewol Ho" at bounding box center [853, 133] width 830 height 31
paste input "truggle Gives You Strength"
type input "Struggle Gives You Strength"
click at [853, 62] on div "Catalog Register Work SearchWithCriteria1ee26c69-dd99-468f-8b7b-0a0cbc00da1e Wo…" at bounding box center [853, 381] width 1325 height 688
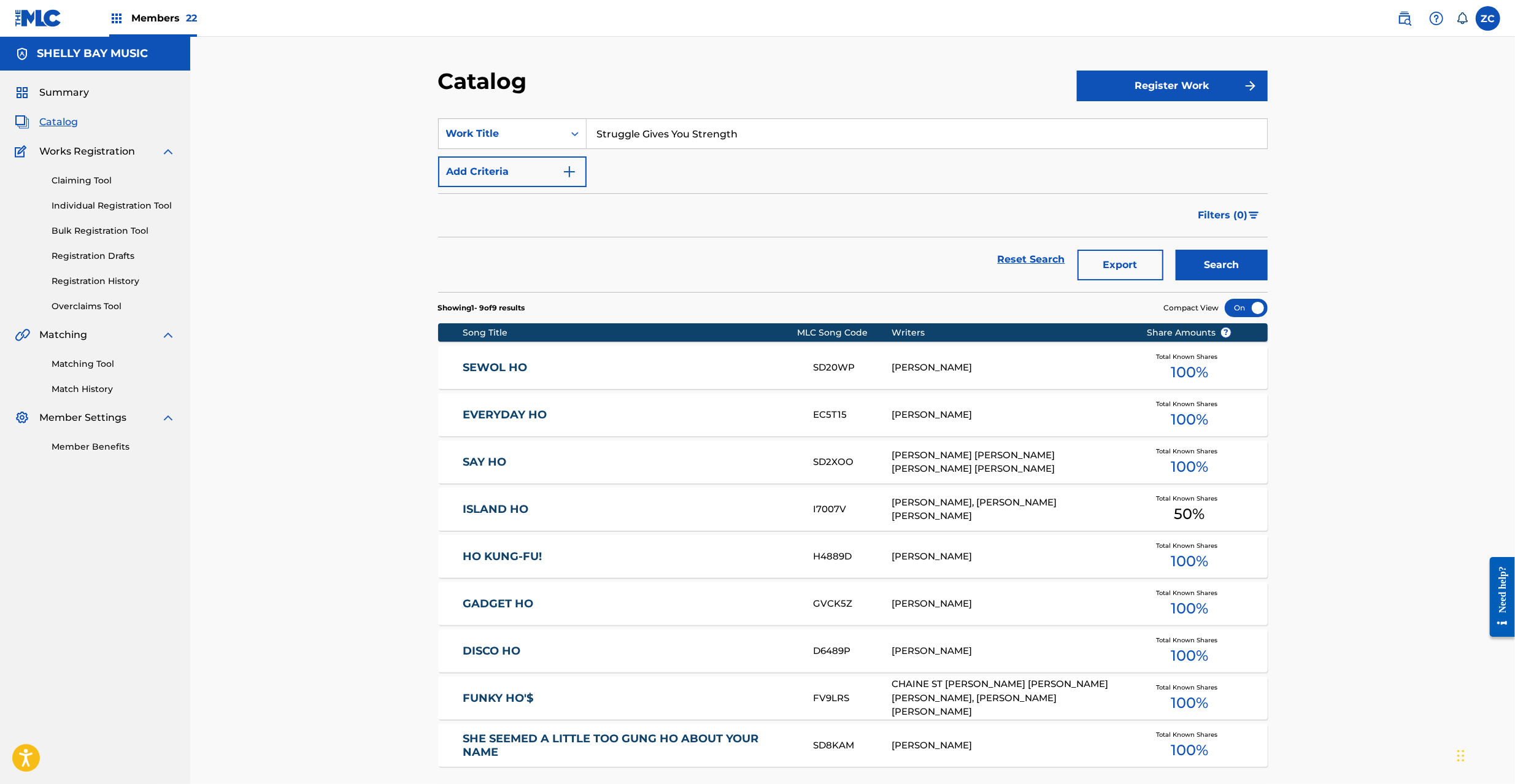
click at [1219, 260] on button "Search" at bounding box center [1221, 264] width 92 height 31
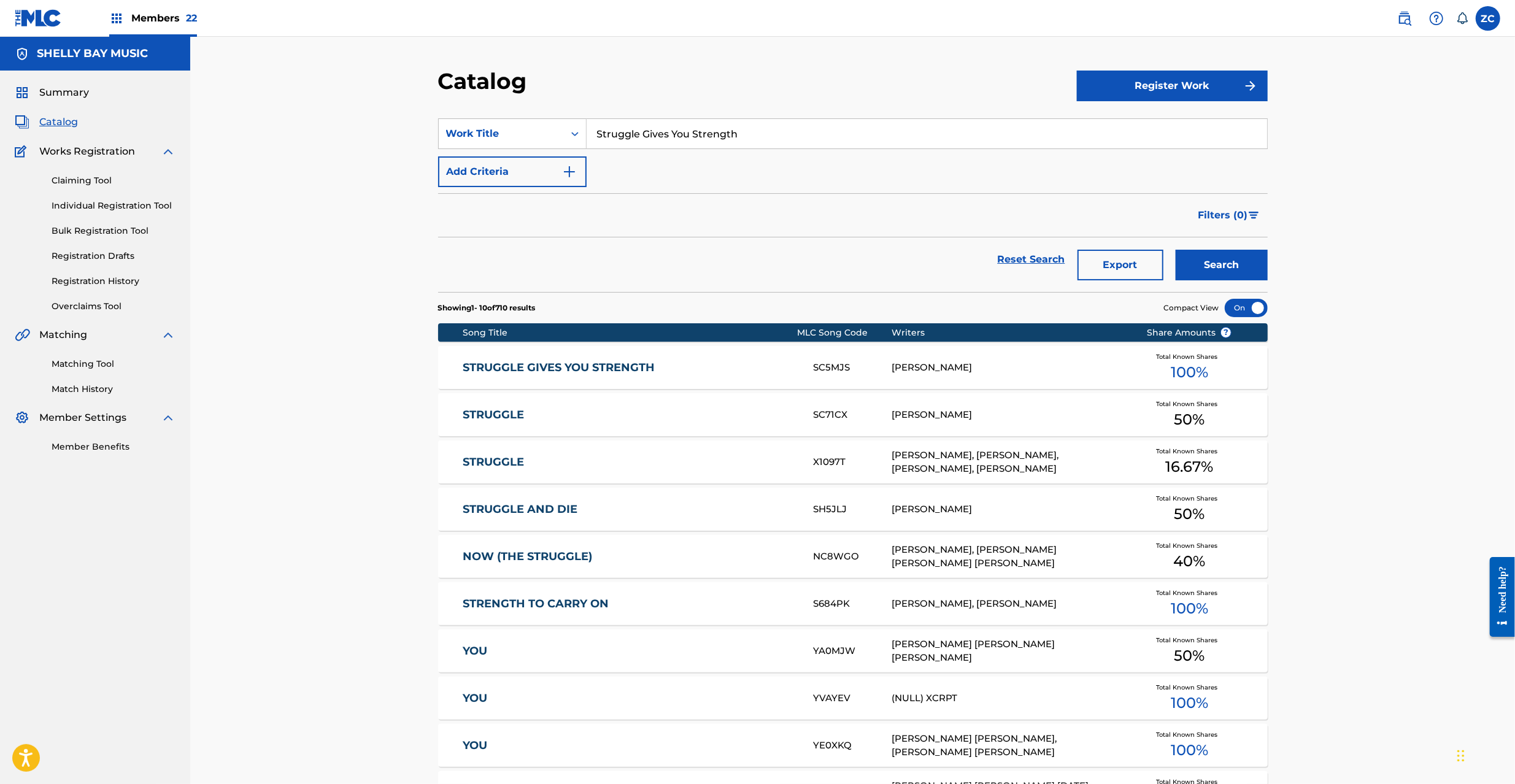
click at [614, 374] on link "STRUGGLE GIVES YOU STRENGTH" at bounding box center [629, 368] width 333 height 14
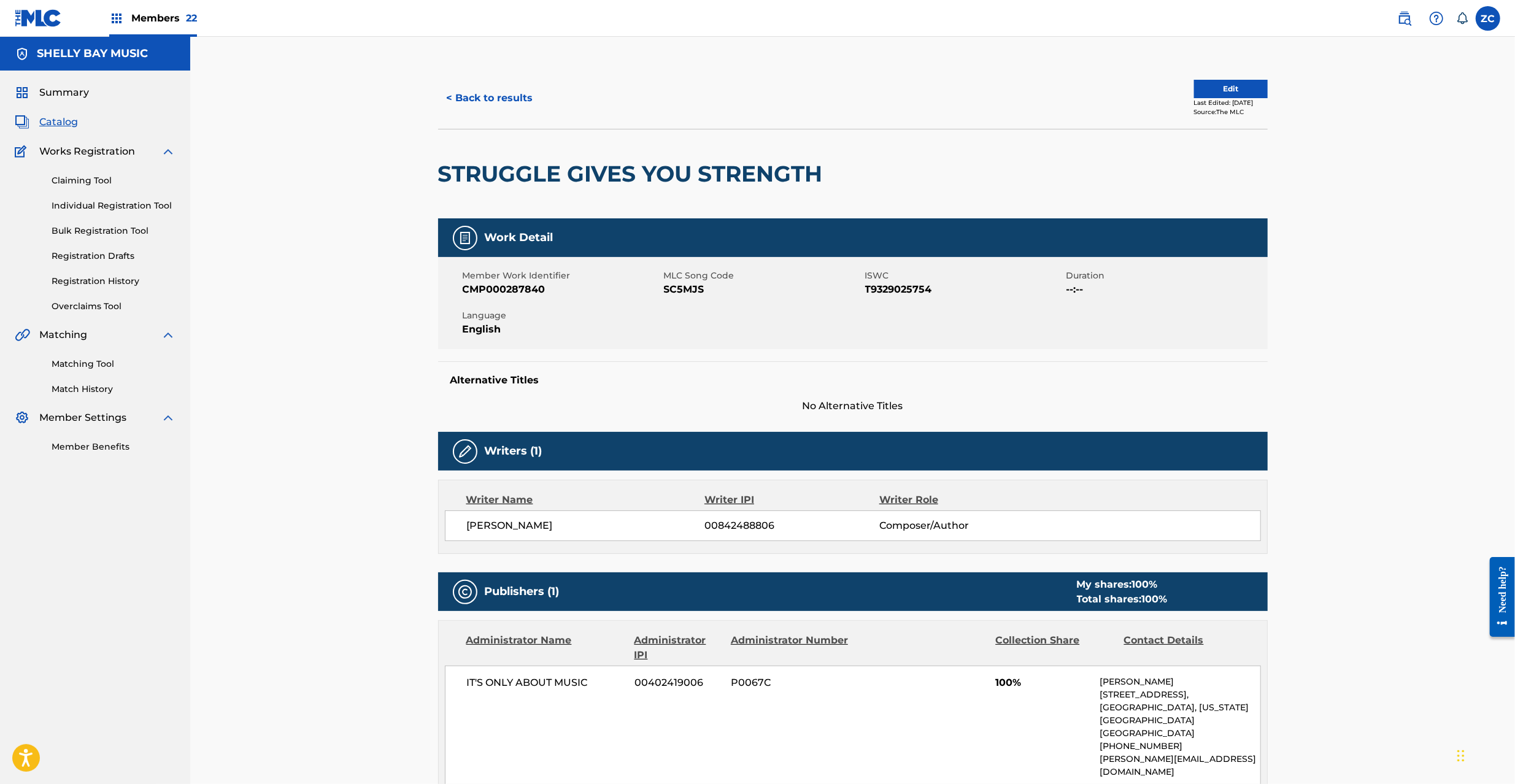
click at [745, 525] on span "00842488806" at bounding box center [791, 525] width 174 height 15
click at [745, 523] on span "00842488806" at bounding box center [791, 525] width 174 height 15
copy span "00842488806"
click at [479, 87] on button "< Back to results" at bounding box center [489, 98] width 103 height 31
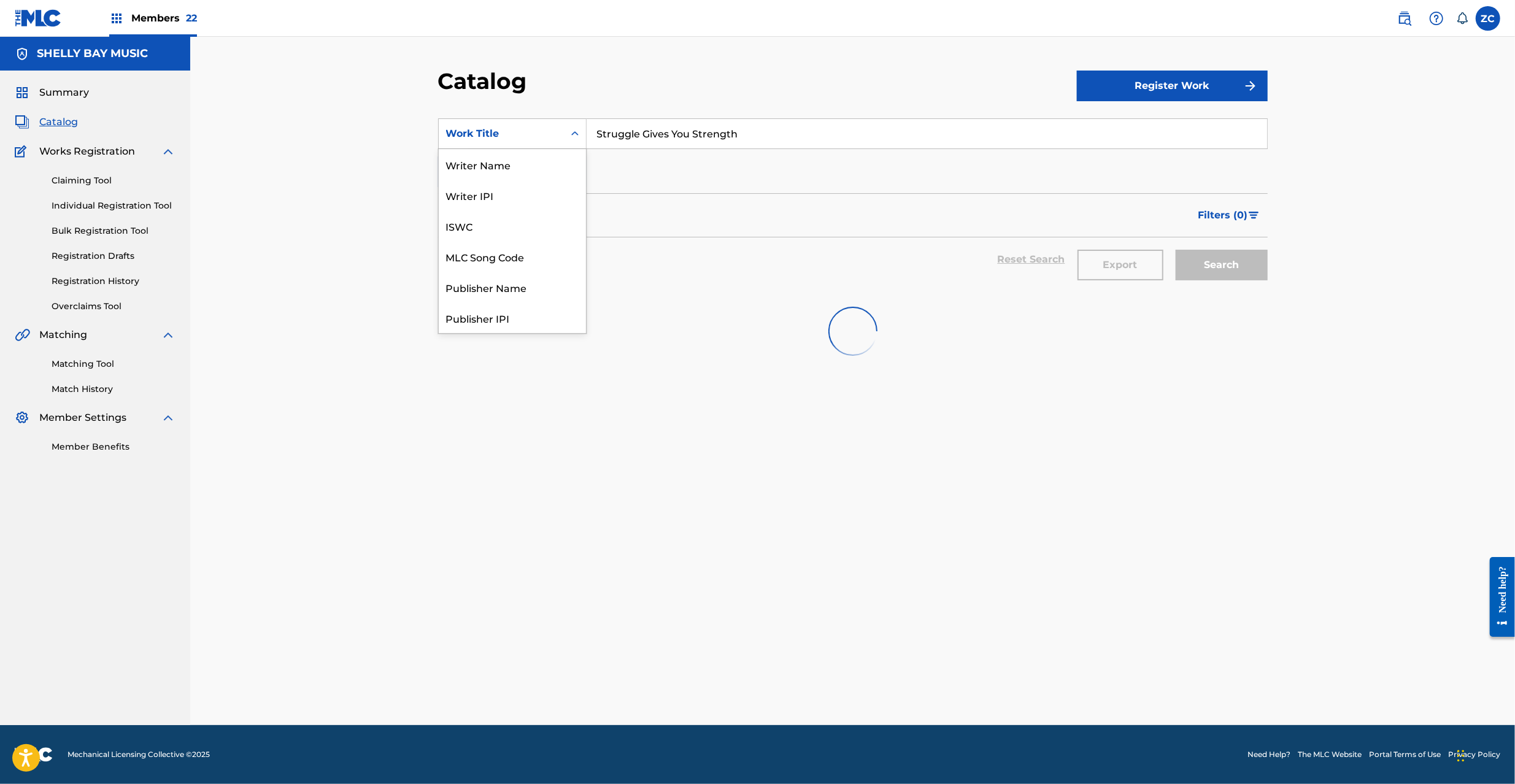
click at [516, 135] on div "Work Title" at bounding box center [501, 133] width 111 height 15
click at [485, 194] on div "Writer IPI" at bounding box center [512, 194] width 148 height 31
click at [690, 123] on input "Search Form" at bounding box center [926, 133] width 680 height 29
paste input "00842488806"
type input "00842488806"
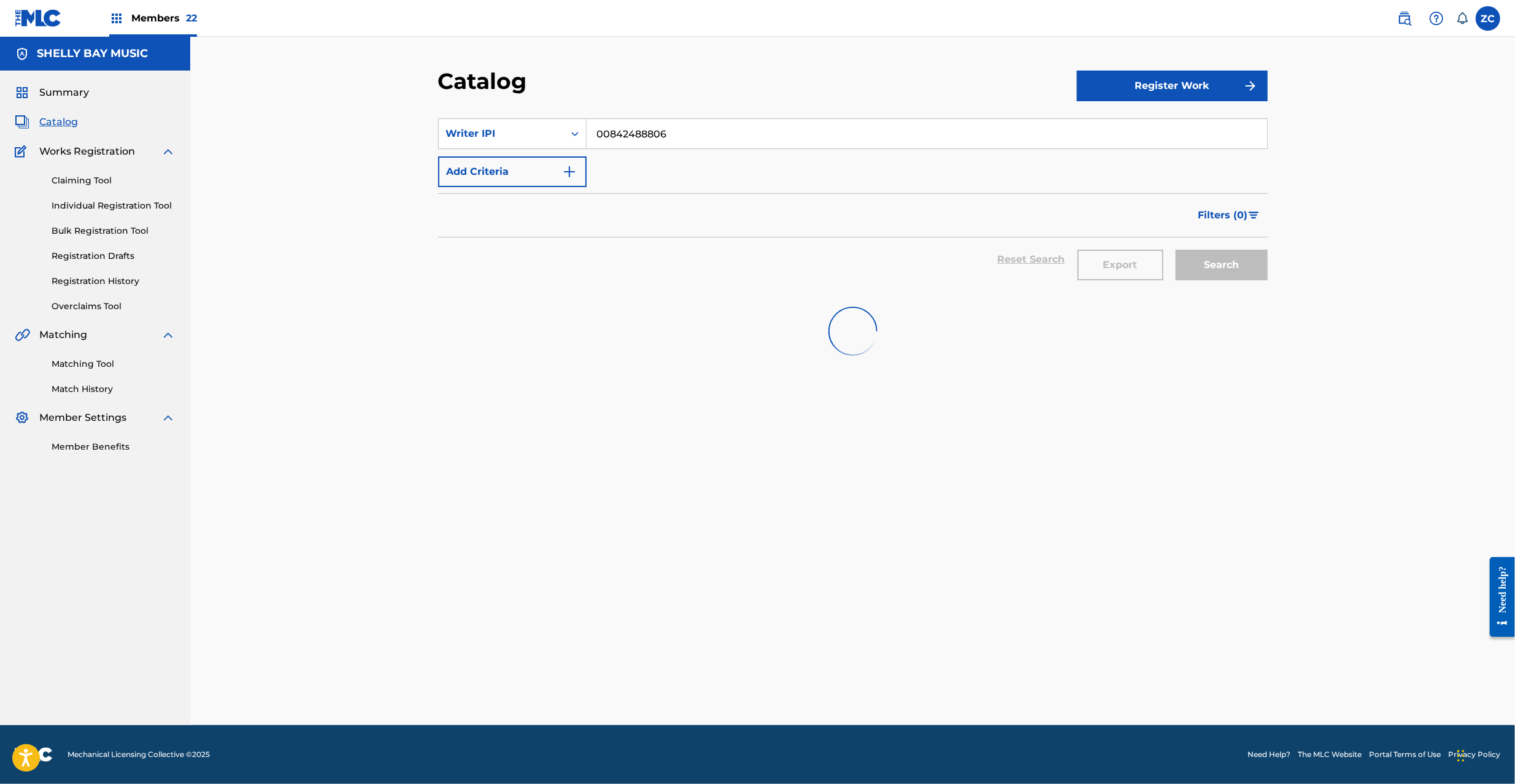
click at [1340, 243] on div "Catalog Register Work SearchWithCriteriae345e52f-0783-4e76-8c20-f70d68bd630f Wr…" at bounding box center [853, 381] width 1325 height 688
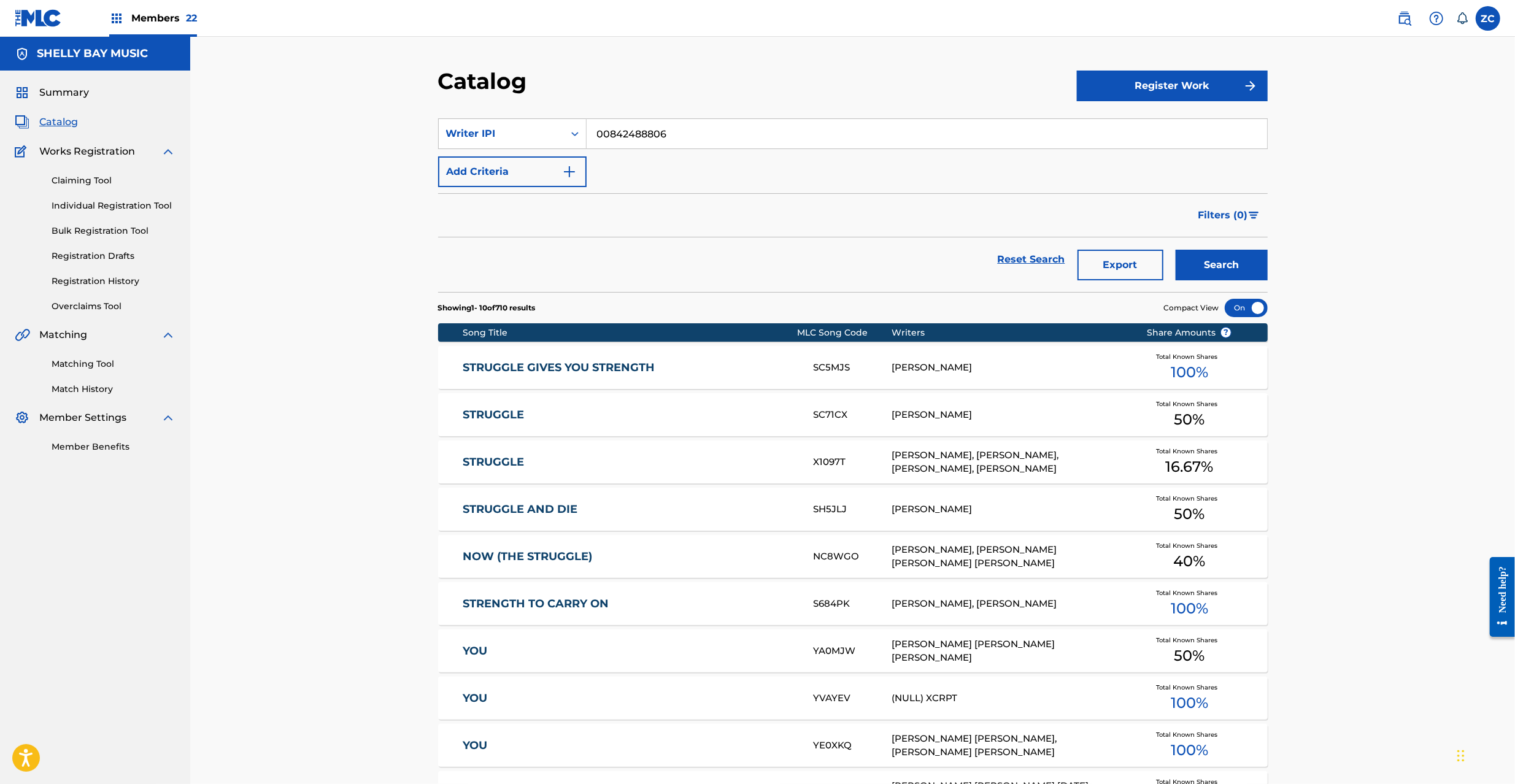
click at [1223, 258] on button "Search" at bounding box center [1221, 264] width 92 height 31
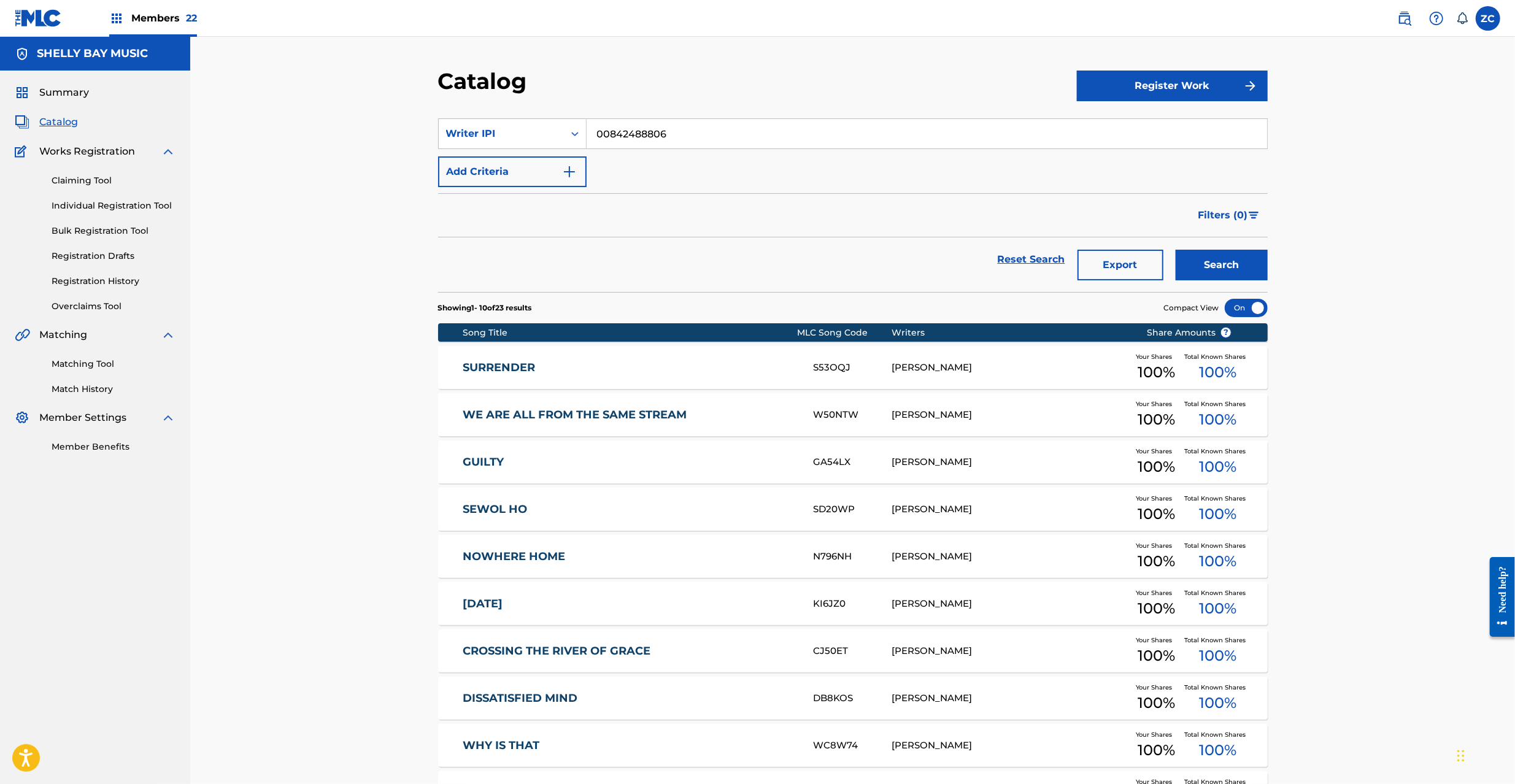
click at [1121, 265] on button "Export" at bounding box center [1120, 264] width 86 height 31
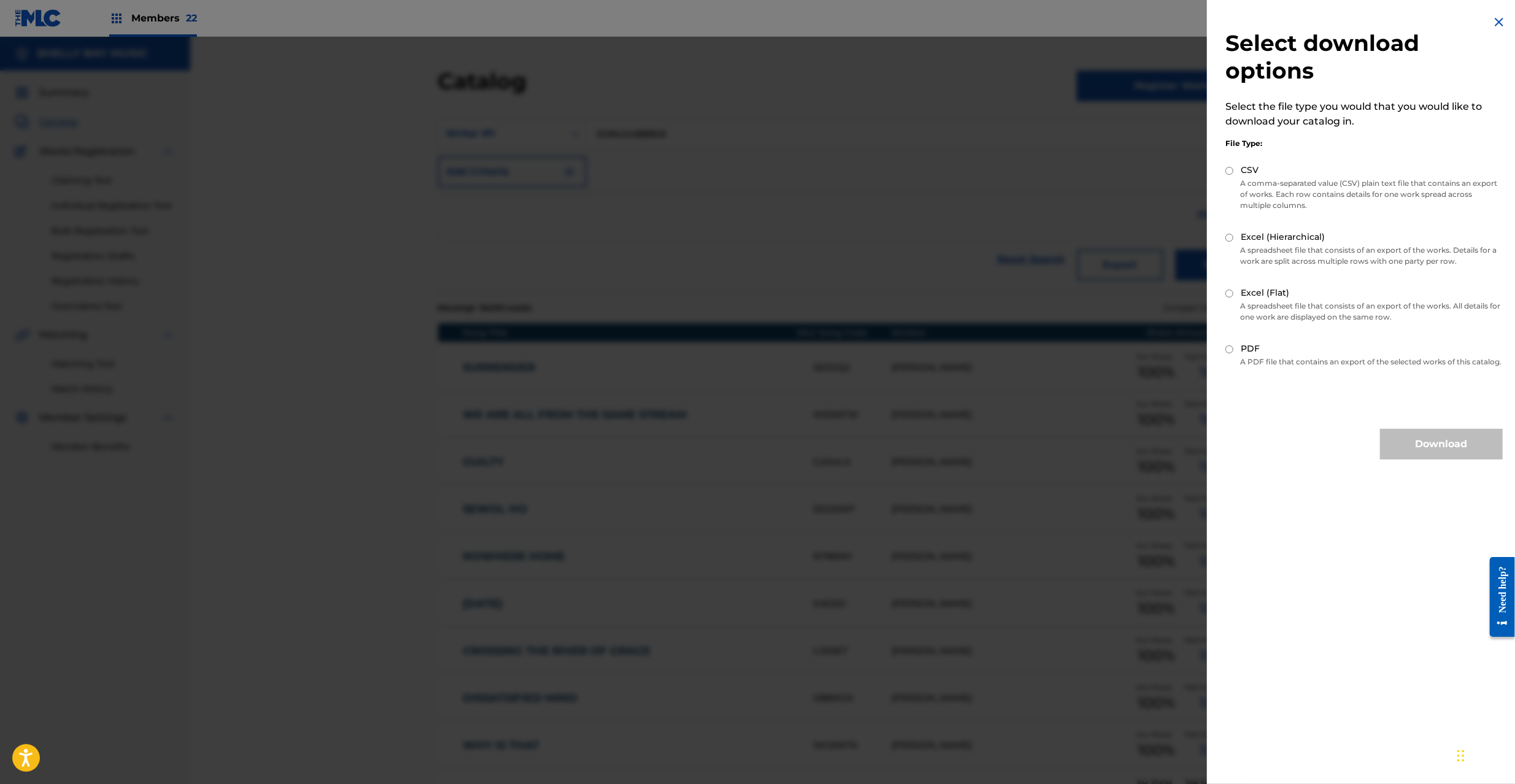
click at [1231, 168] on input "CSV" at bounding box center [1228, 171] width 8 height 8
radio input "true"
click at [1422, 460] on button "Download" at bounding box center [1441, 444] width 123 height 31
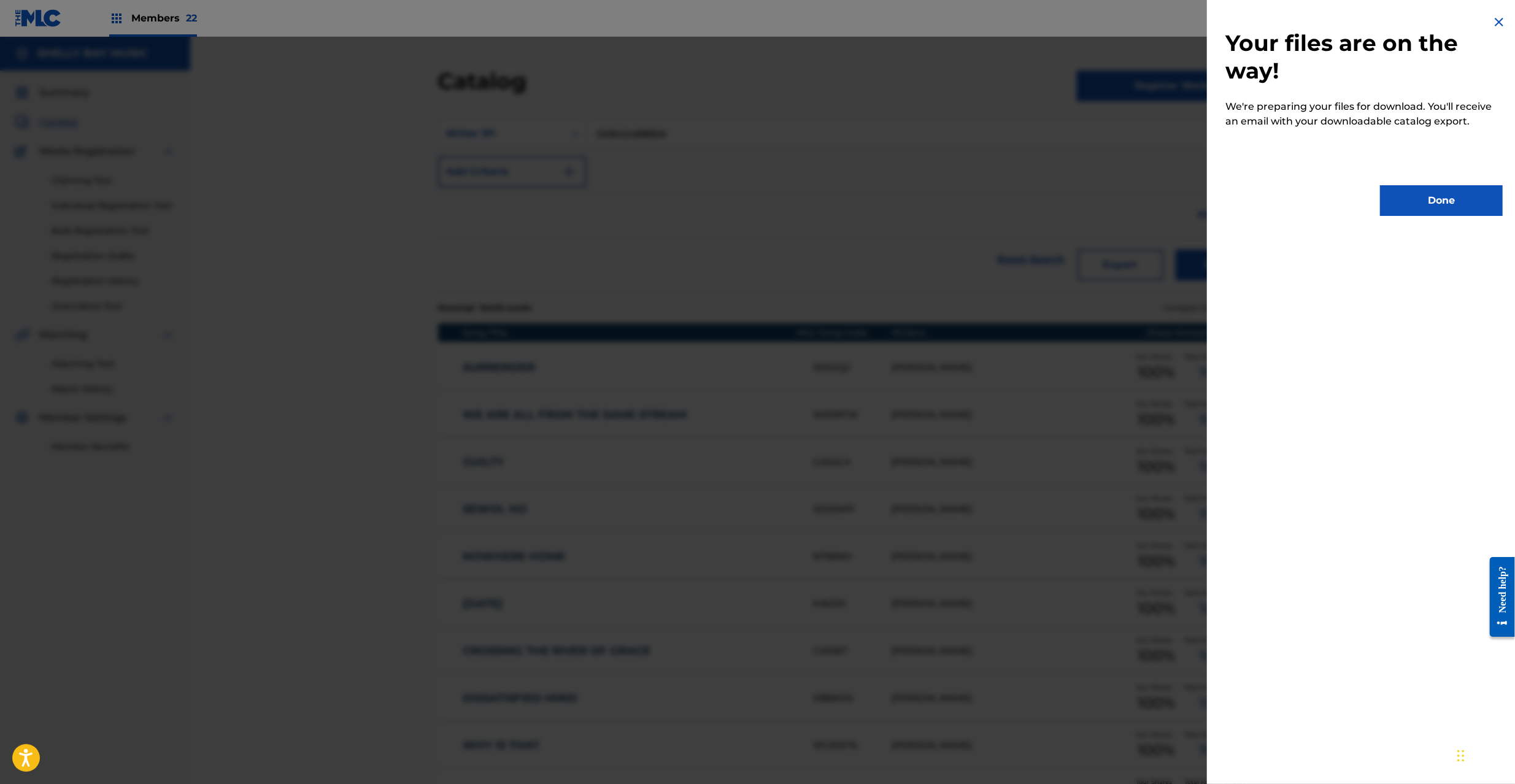
click at [1413, 196] on button "Done" at bounding box center [1441, 201] width 123 height 31
